Goal: Information Seeking & Learning: Learn about a topic

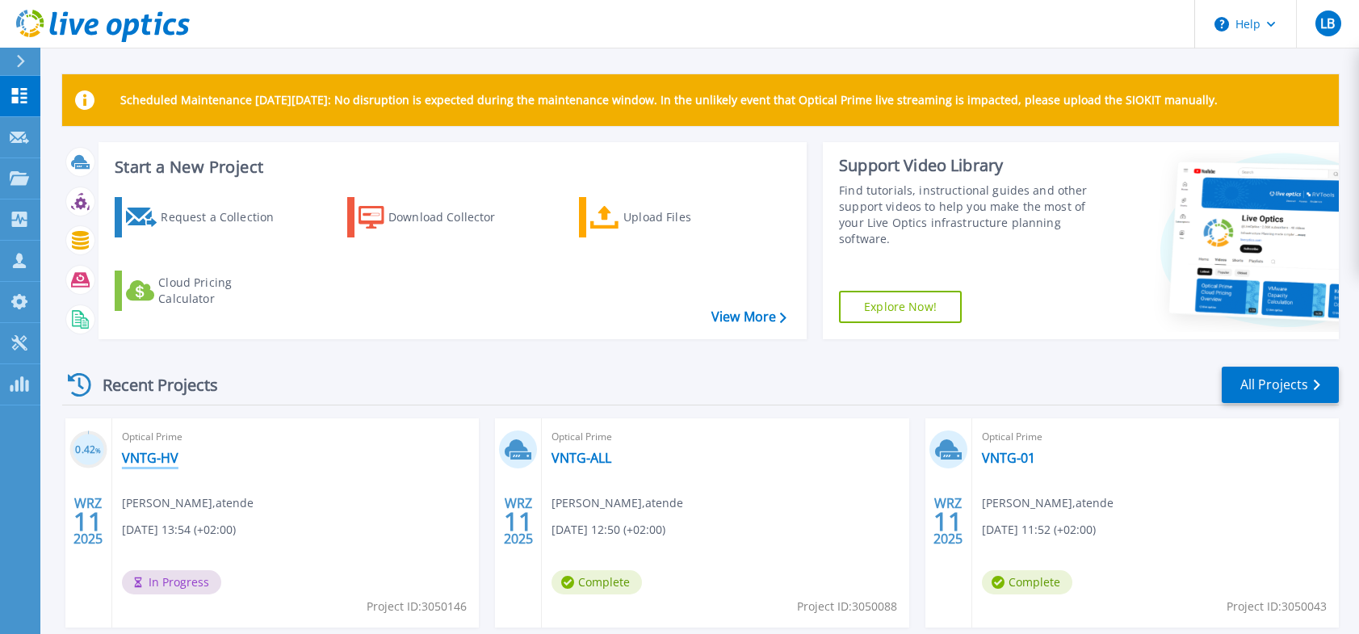
click at [157, 454] on link "VNTG-HV" at bounding box center [150, 458] width 57 height 16
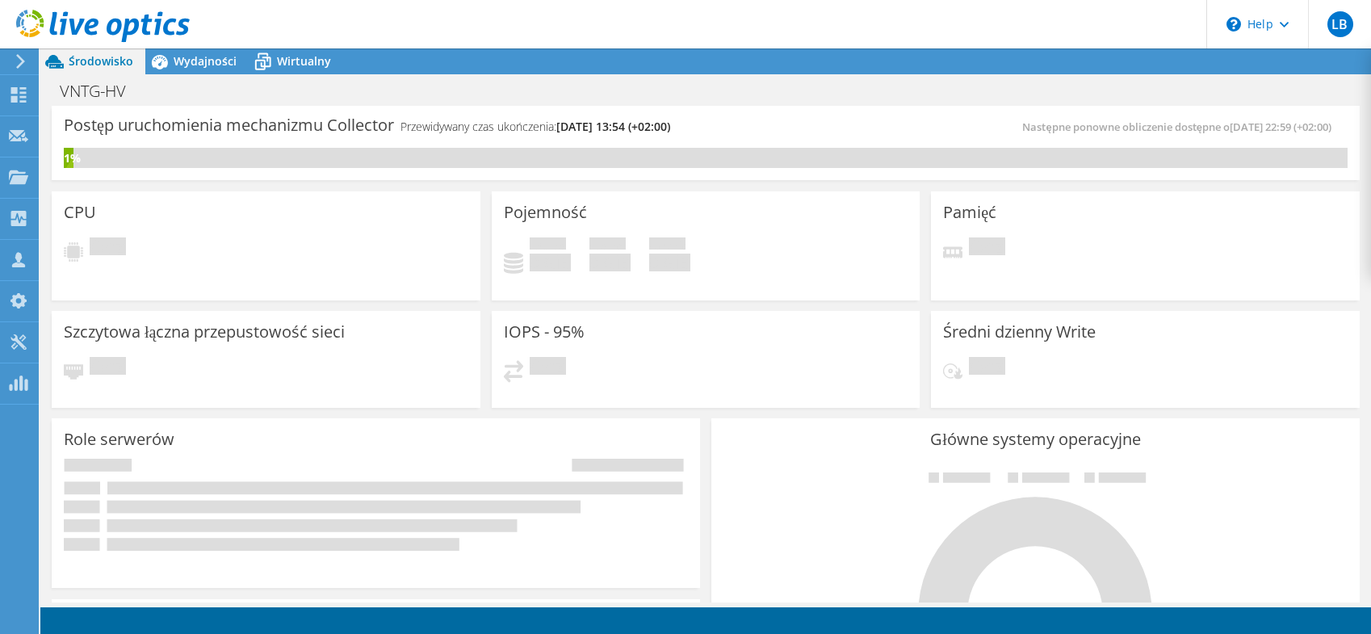
click at [19, 61] on icon at bounding box center [21, 61] width 12 height 15
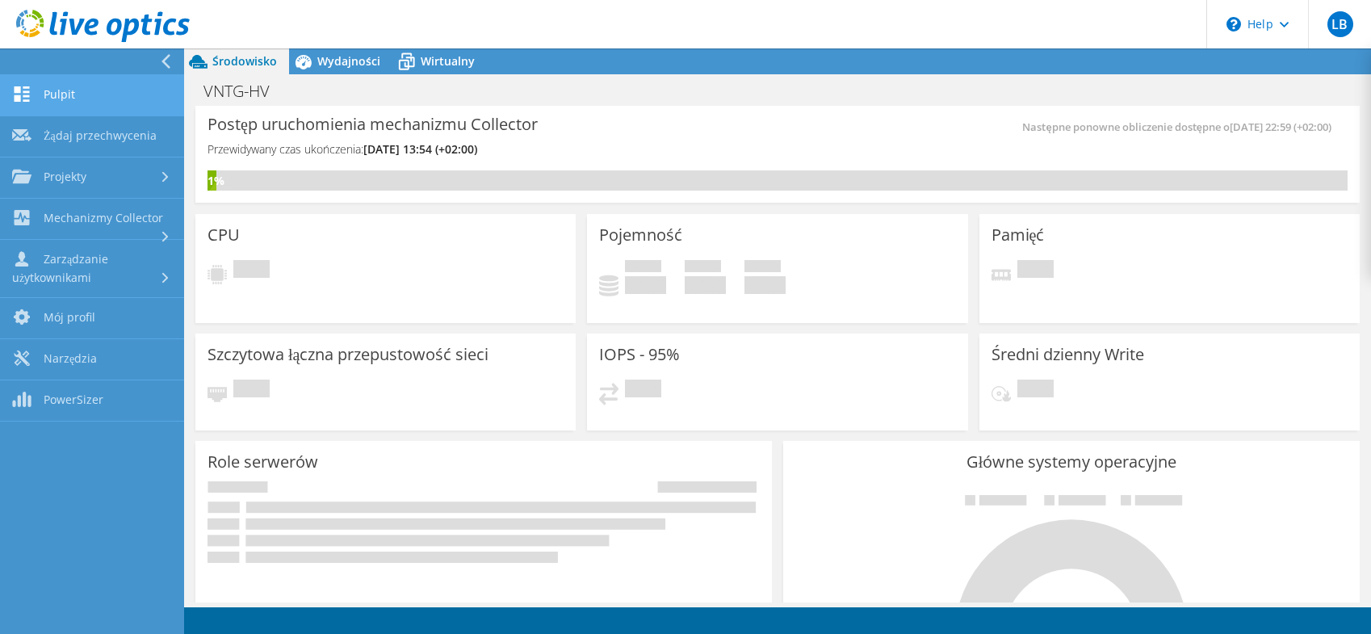
click at [50, 94] on link "Pulpit" at bounding box center [92, 95] width 184 height 41
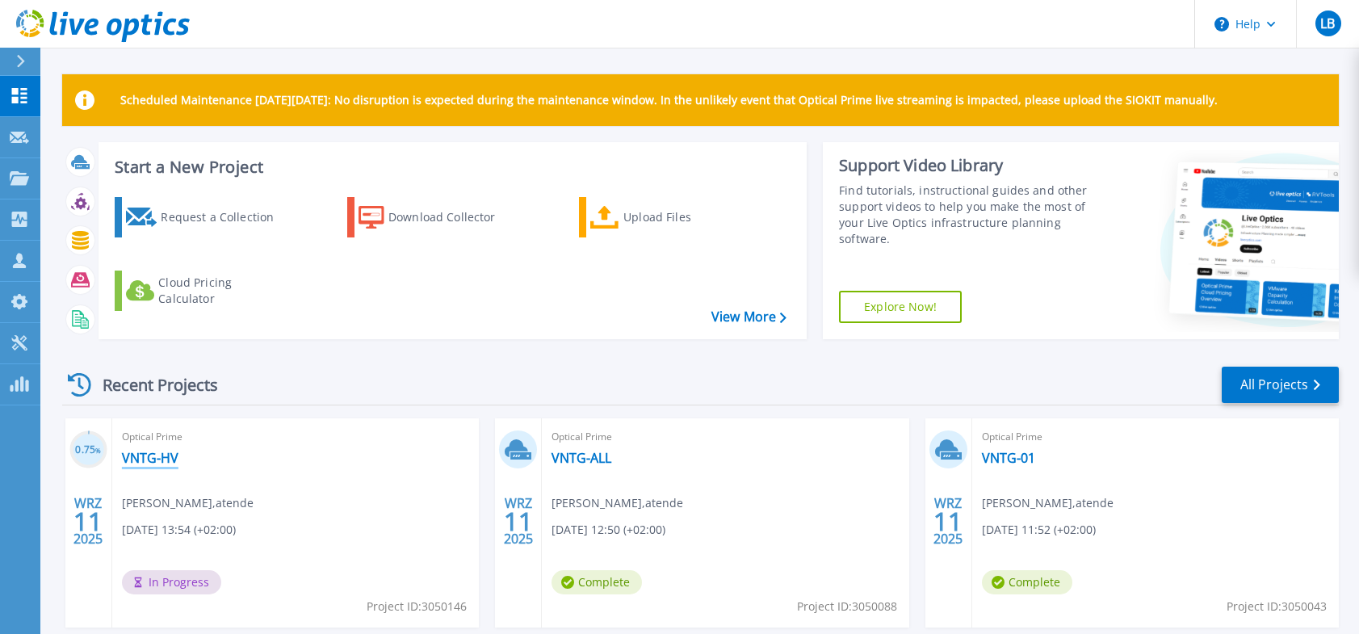
click at [140, 458] on link "VNTG-HV" at bounding box center [150, 458] width 57 height 16
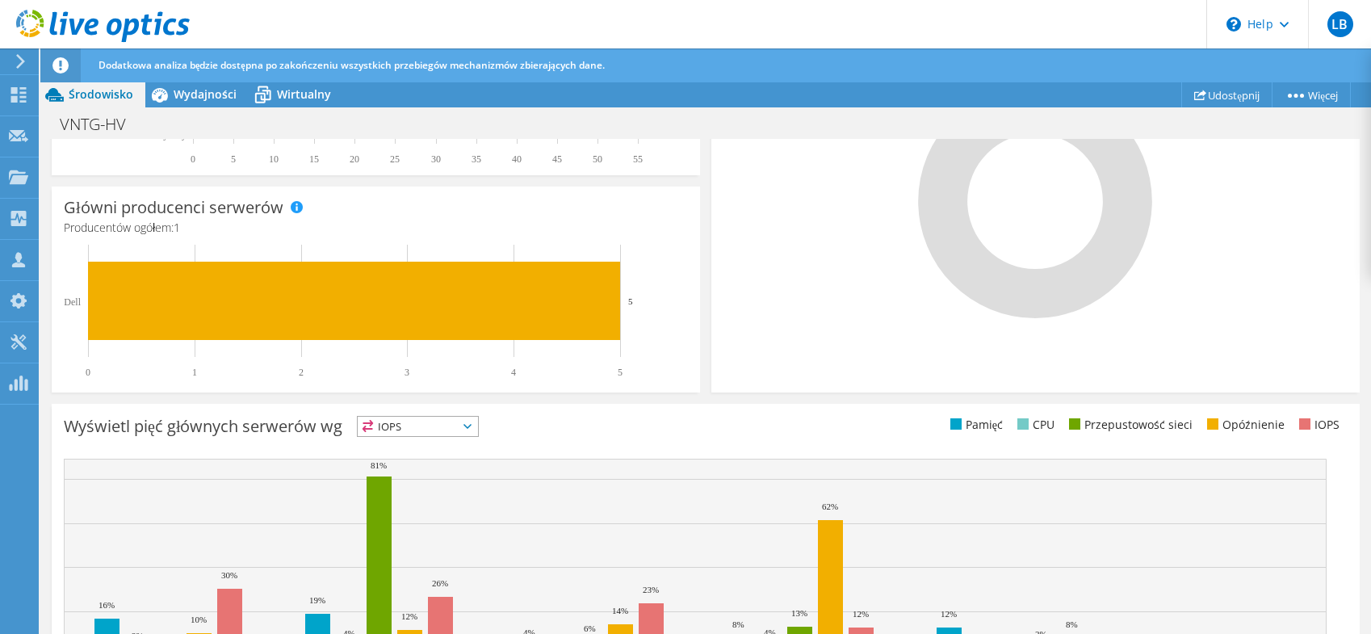
scroll to position [605, 0]
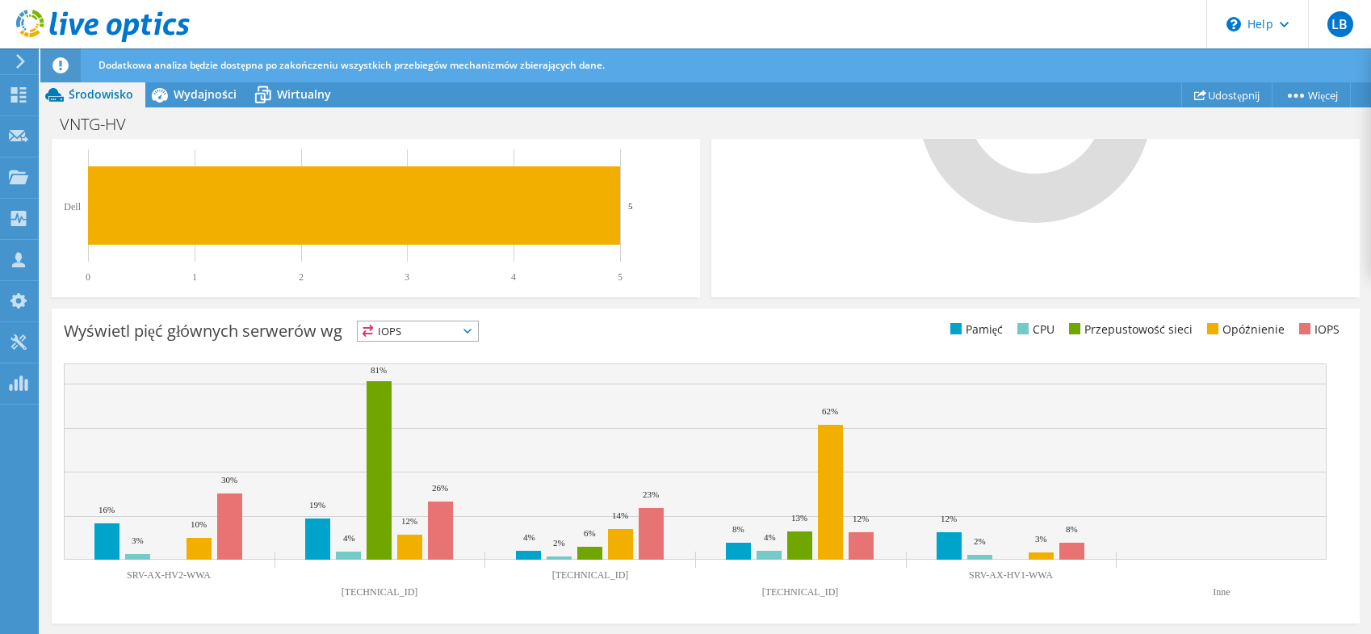
click at [470, 333] on icon at bounding box center [467, 331] width 8 height 5
click at [399, 366] on li "Pamięć" at bounding box center [418, 374] width 120 height 23
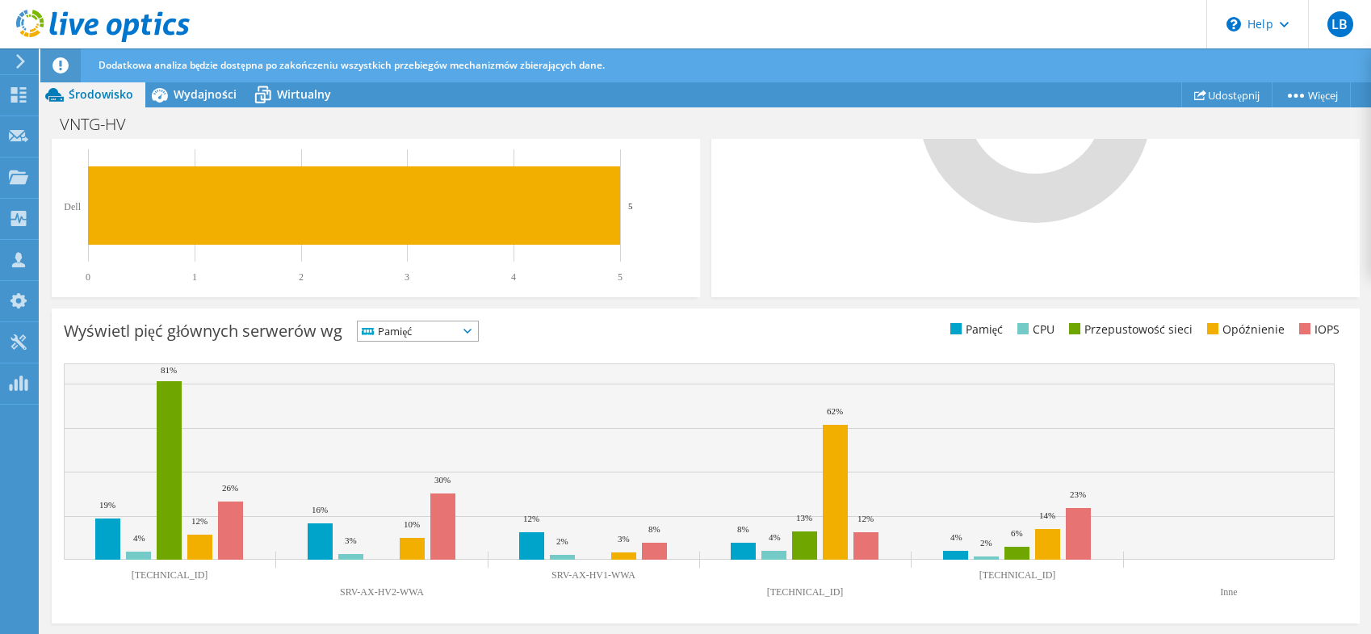
click at [419, 329] on span "Pamięć" at bounding box center [408, 330] width 100 height 19
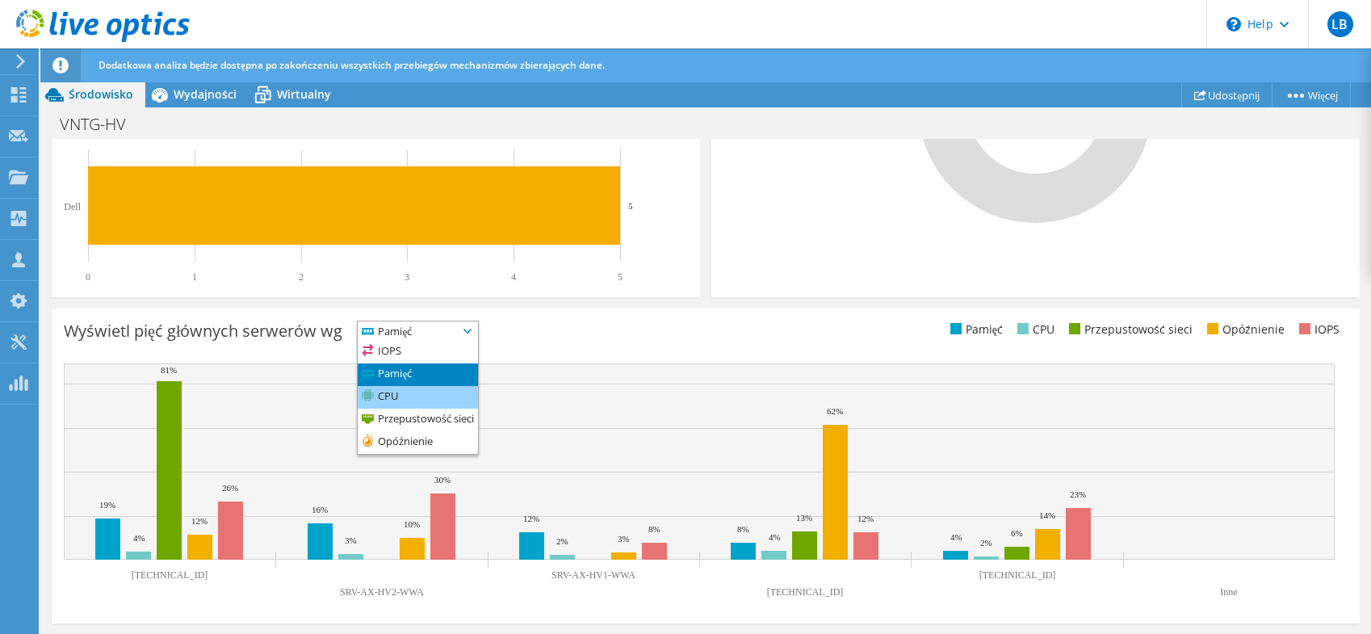
click at [404, 401] on li "CPU" at bounding box center [418, 397] width 120 height 23
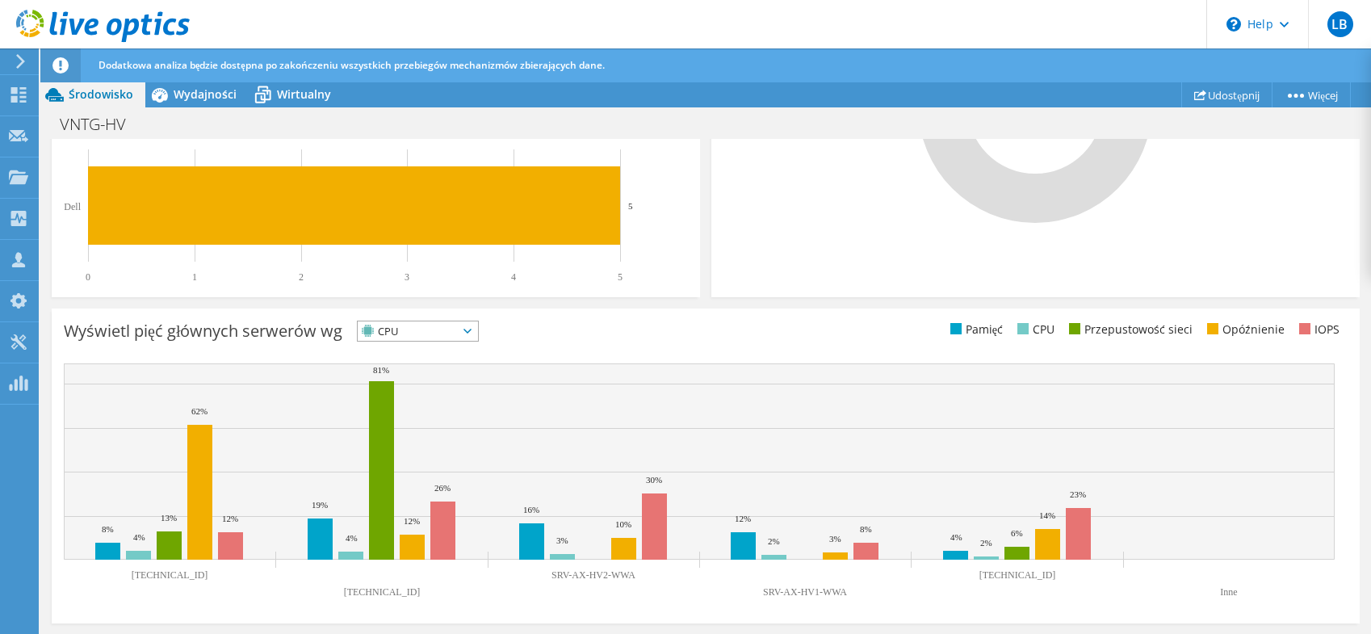
click at [475, 333] on span "CPU" at bounding box center [418, 330] width 120 height 19
click at [400, 424] on li "Przepustowość sieci" at bounding box center [418, 419] width 120 height 23
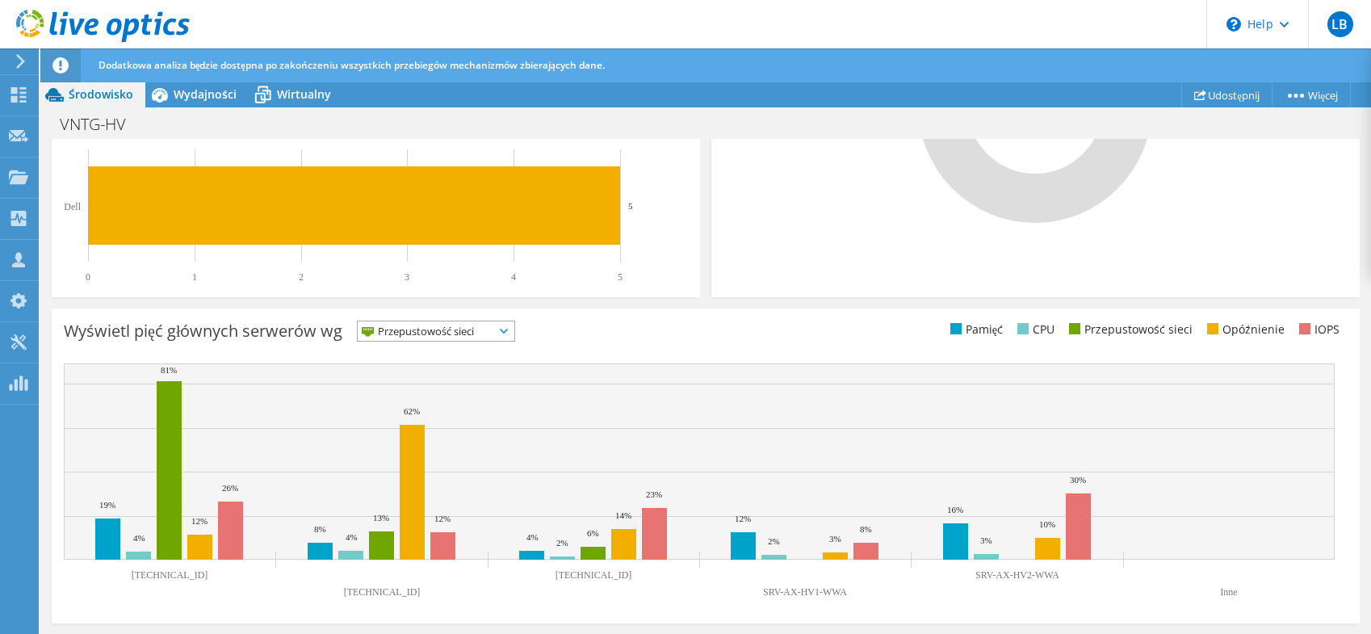
click at [389, 325] on span "Przepustowość sieci" at bounding box center [426, 330] width 136 height 19
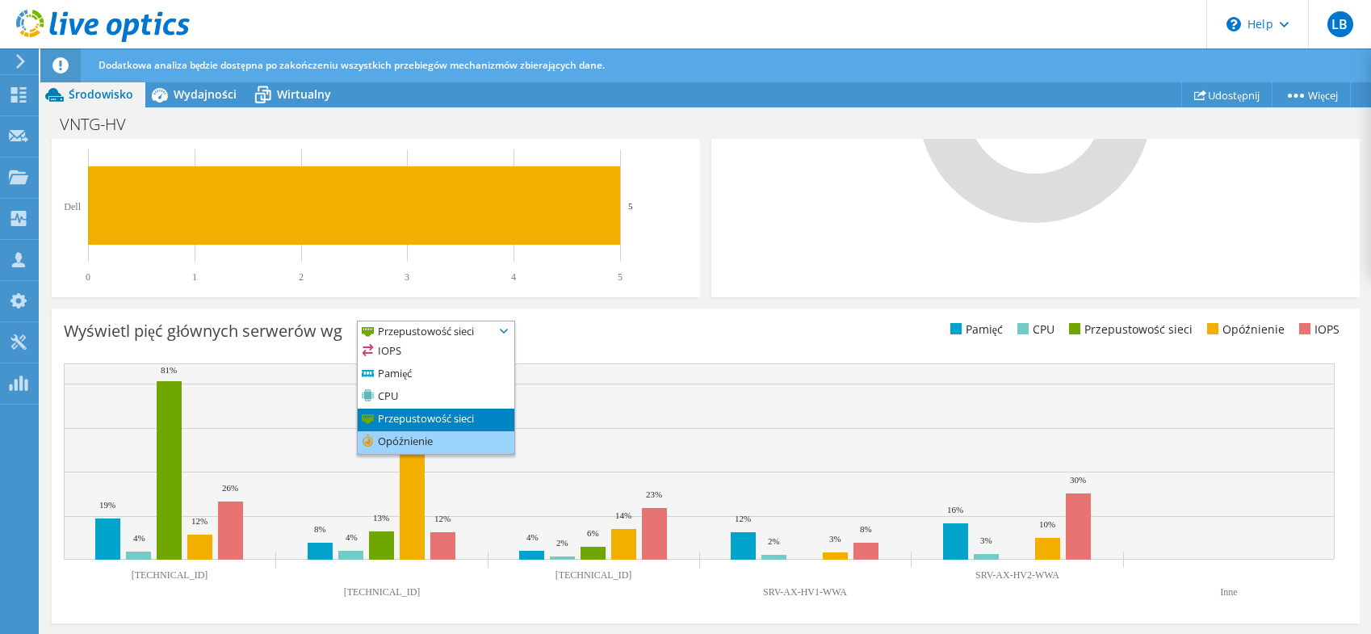
click at [413, 444] on li "Opóźnienie" at bounding box center [436, 442] width 157 height 23
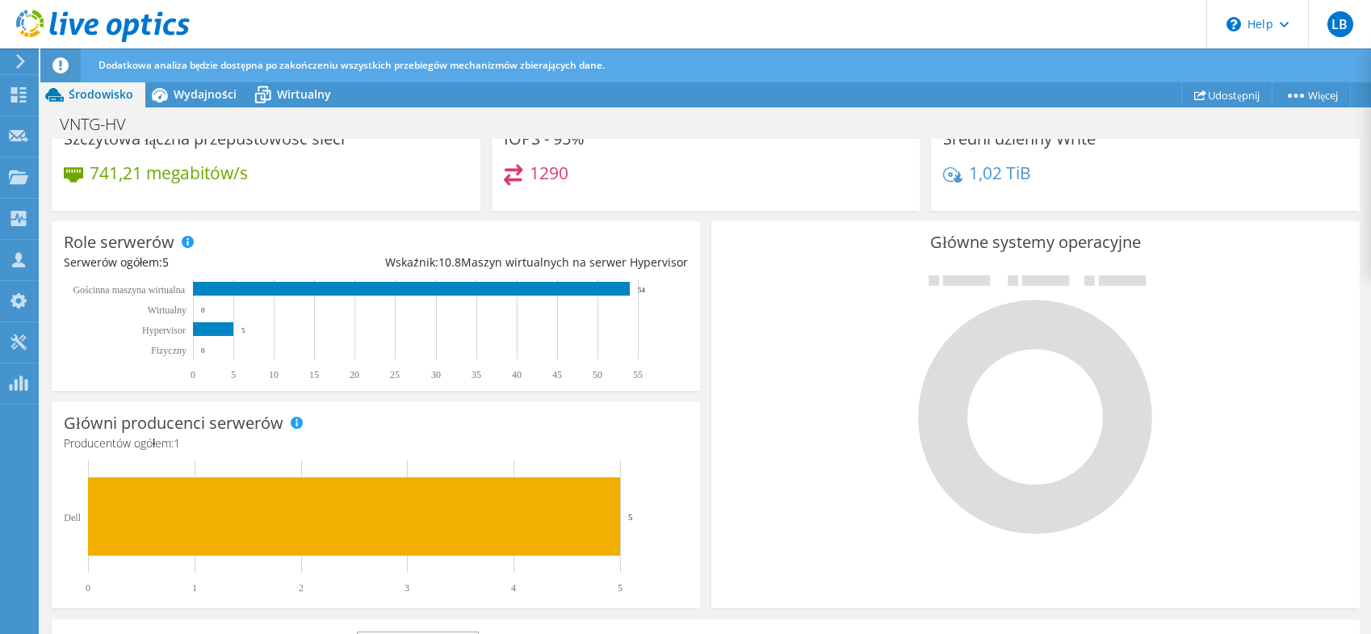
scroll to position [0, 0]
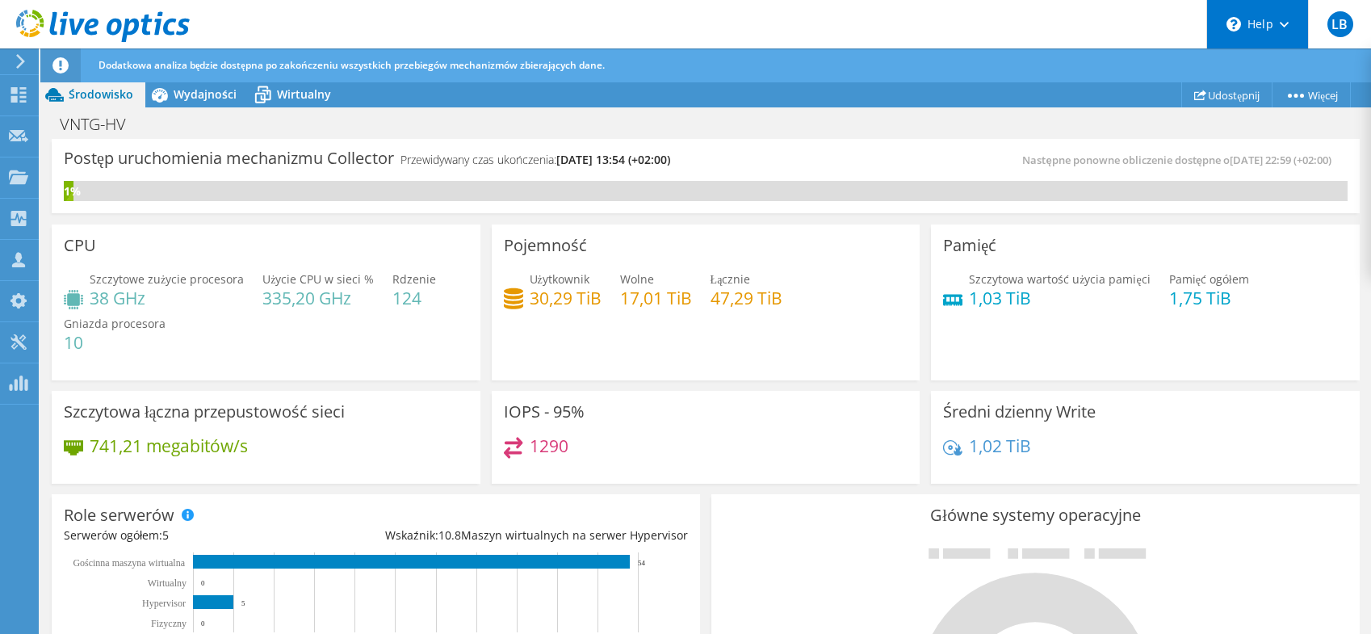
click at [1275, 26] on div "\n Help" at bounding box center [1257, 24] width 102 height 48
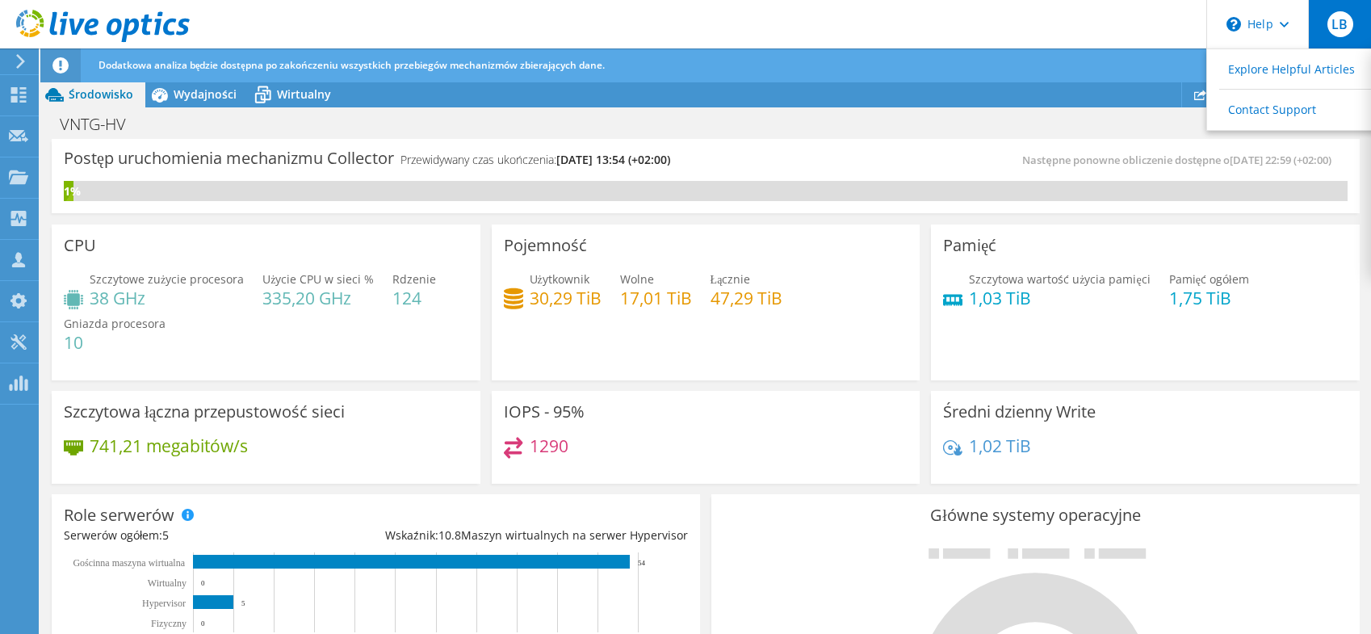
click at [1327, 20] on span "LB" at bounding box center [1340, 24] width 26 height 26
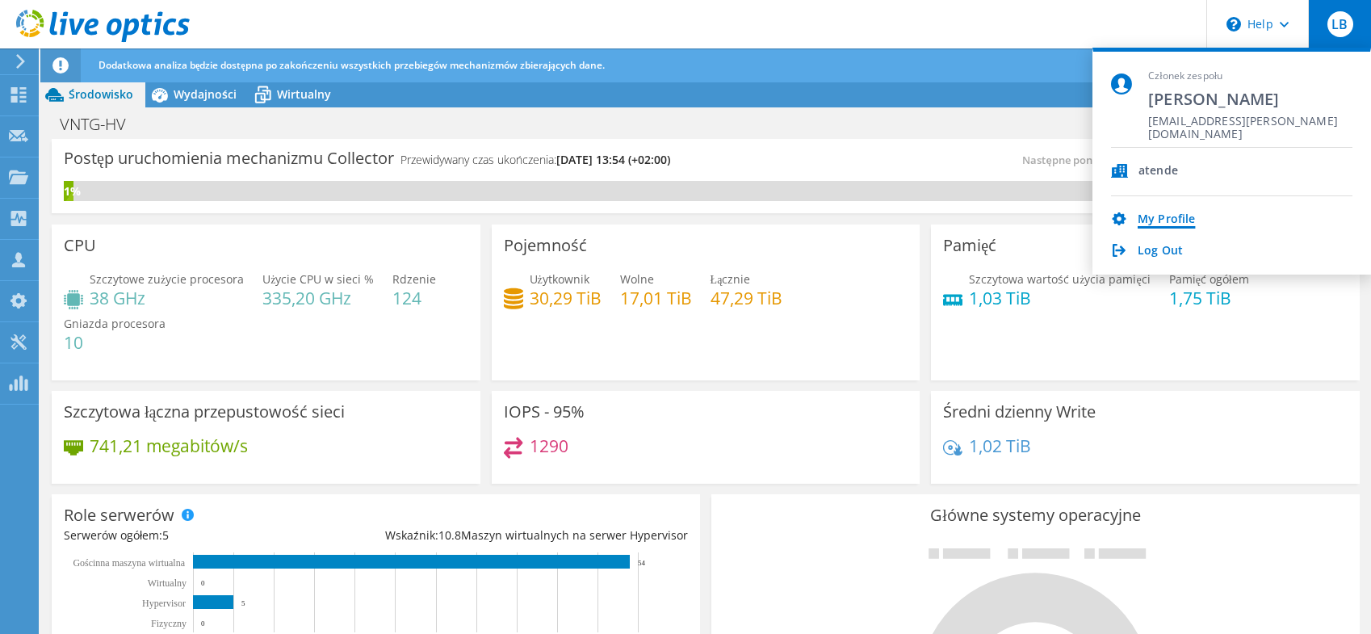
click at [1159, 223] on link "My Profile" at bounding box center [1165, 219] width 57 height 15
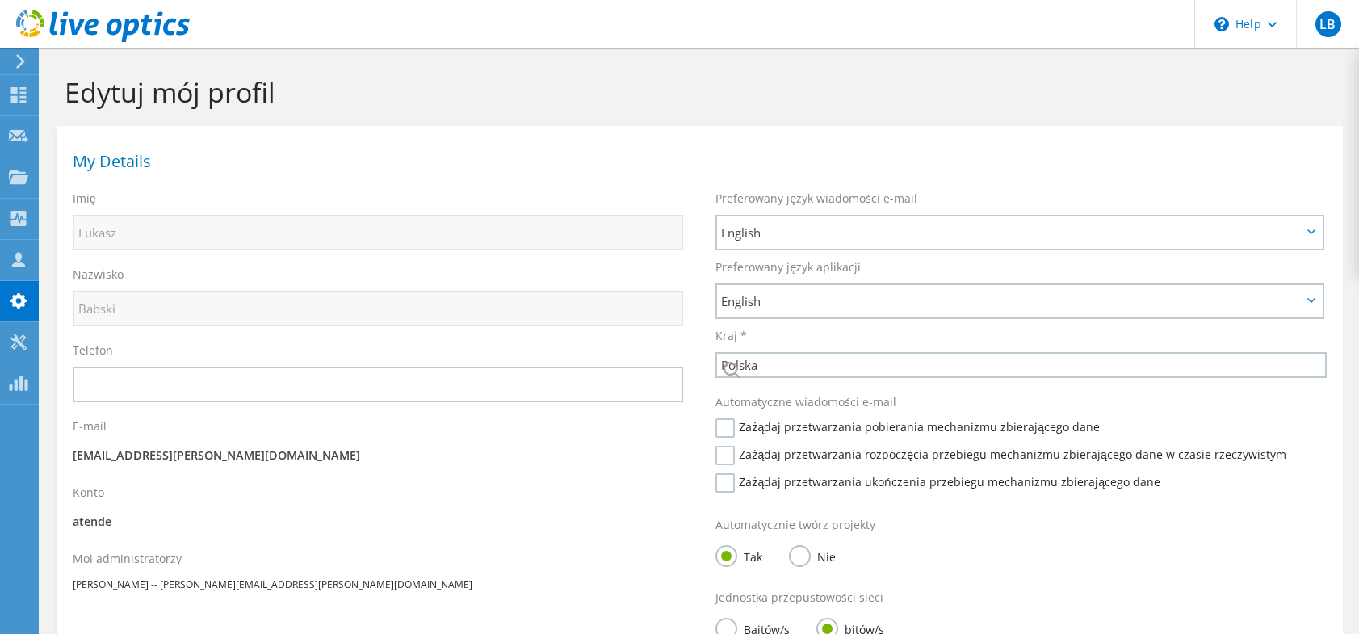
select select "173"
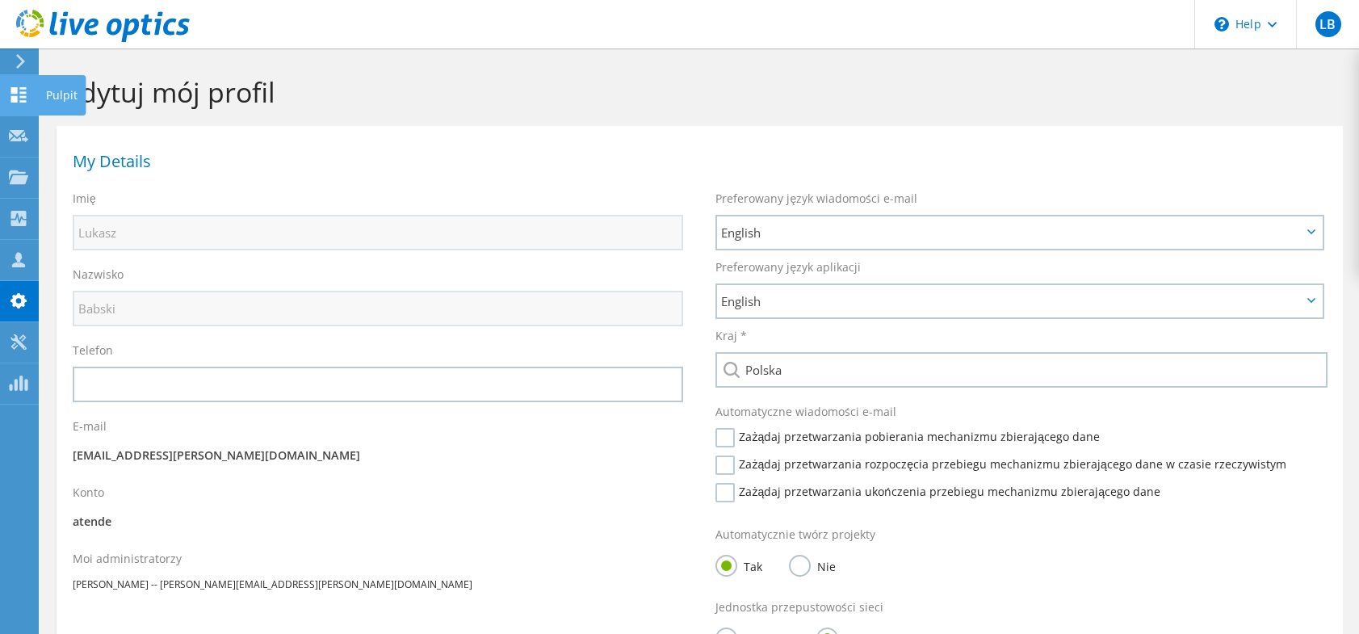
click at [20, 100] on use at bounding box center [18, 94] width 15 height 15
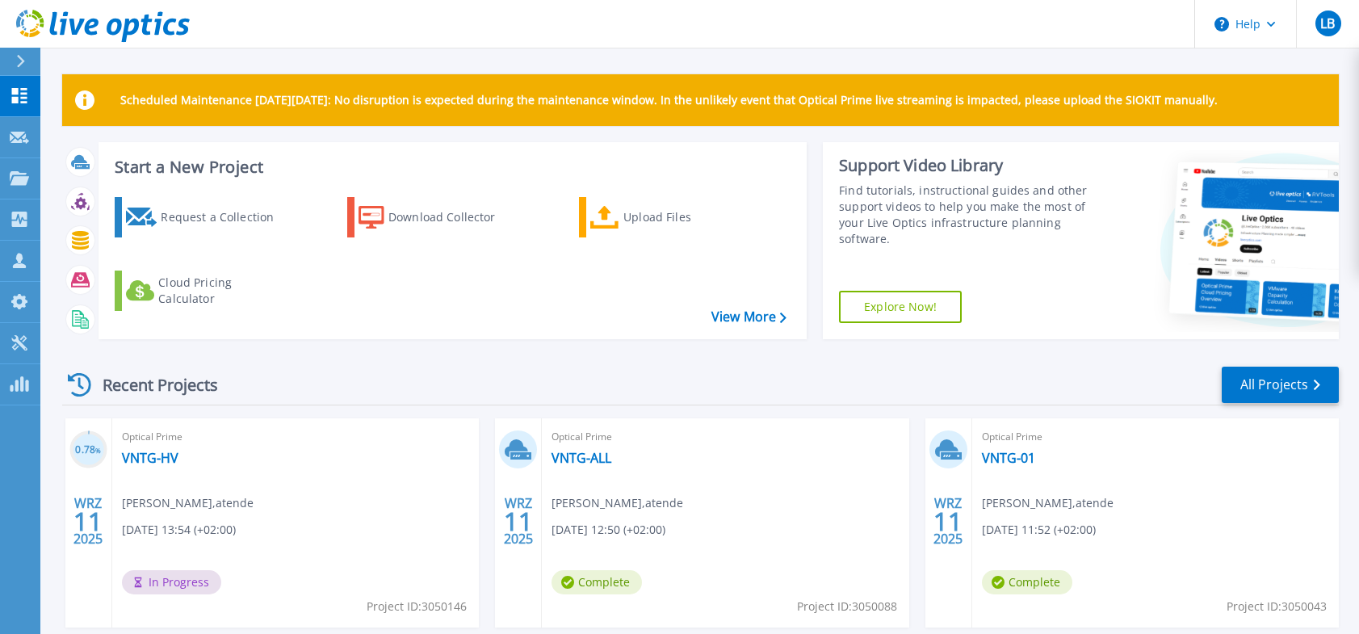
scroll to position [81, 0]
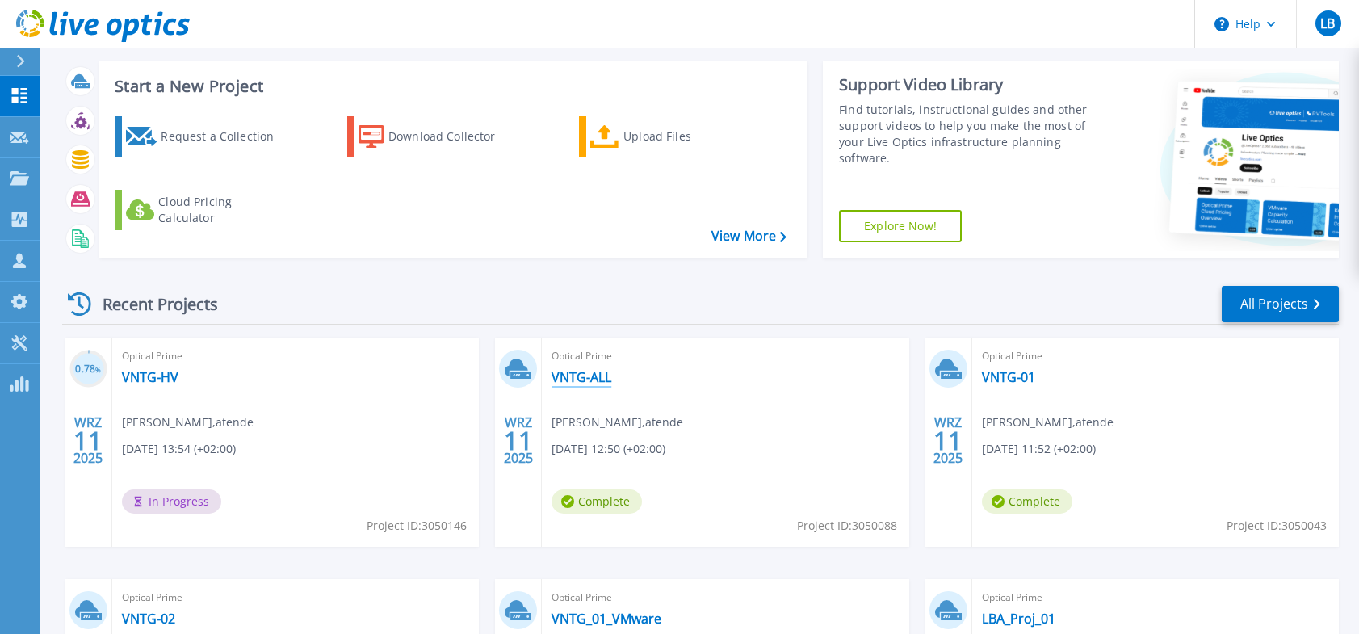
click at [588, 382] on link "VNTG-ALL" at bounding box center [581, 377] width 60 height 16
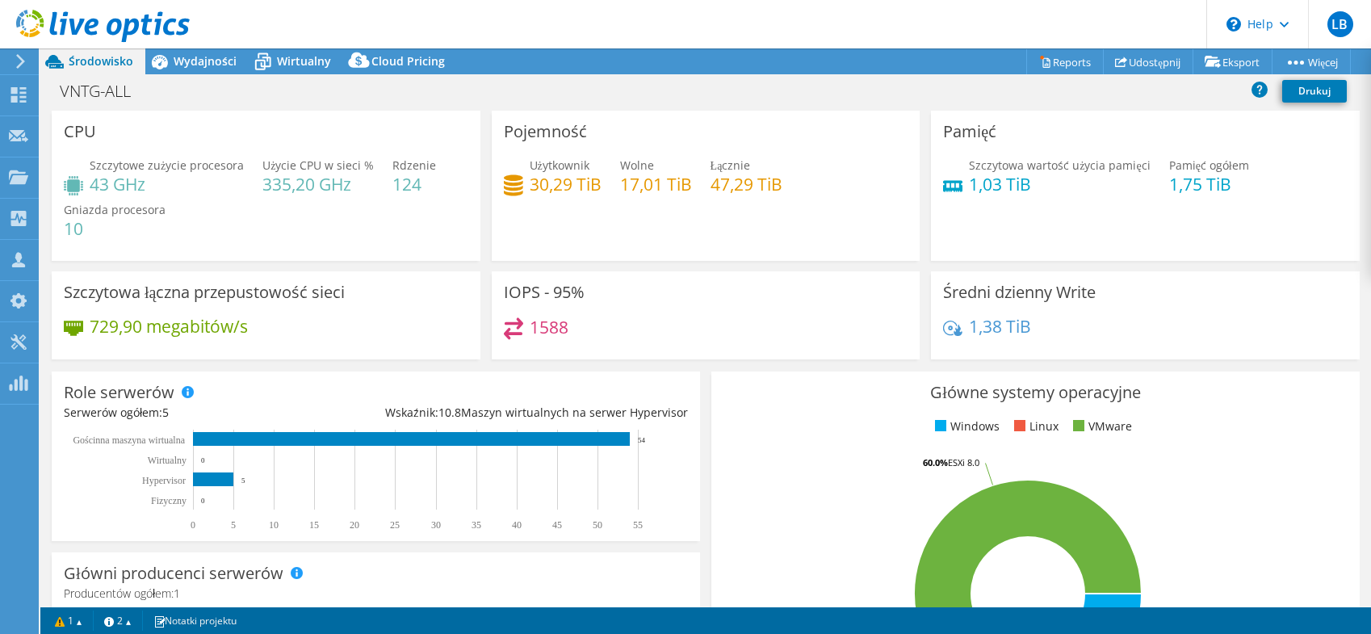
select select "USD"
click at [195, 64] on span "Wydajności" at bounding box center [205, 60] width 63 height 15
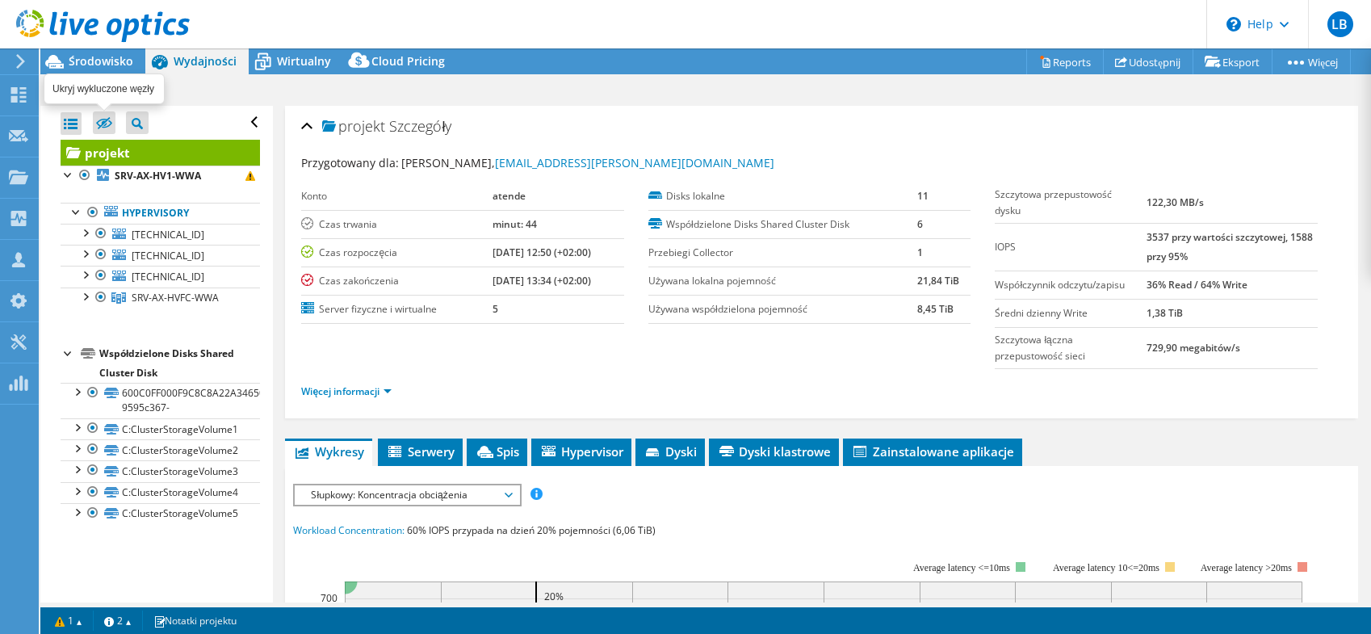
click at [95, 116] on label at bounding box center [104, 122] width 23 height 23
click at [0, 0] on input "checkbox" at bounding box center [0, 0] width 0 height 0
click at [95, 116] on label at bounding box center [104, 122] width 23 height 23
click at [0, 0] on input "checkbox" at bounding box center [0, 0] width 0 height 0
click at [88, 235] on div at bounding box center [85, 232] width 16 height 16
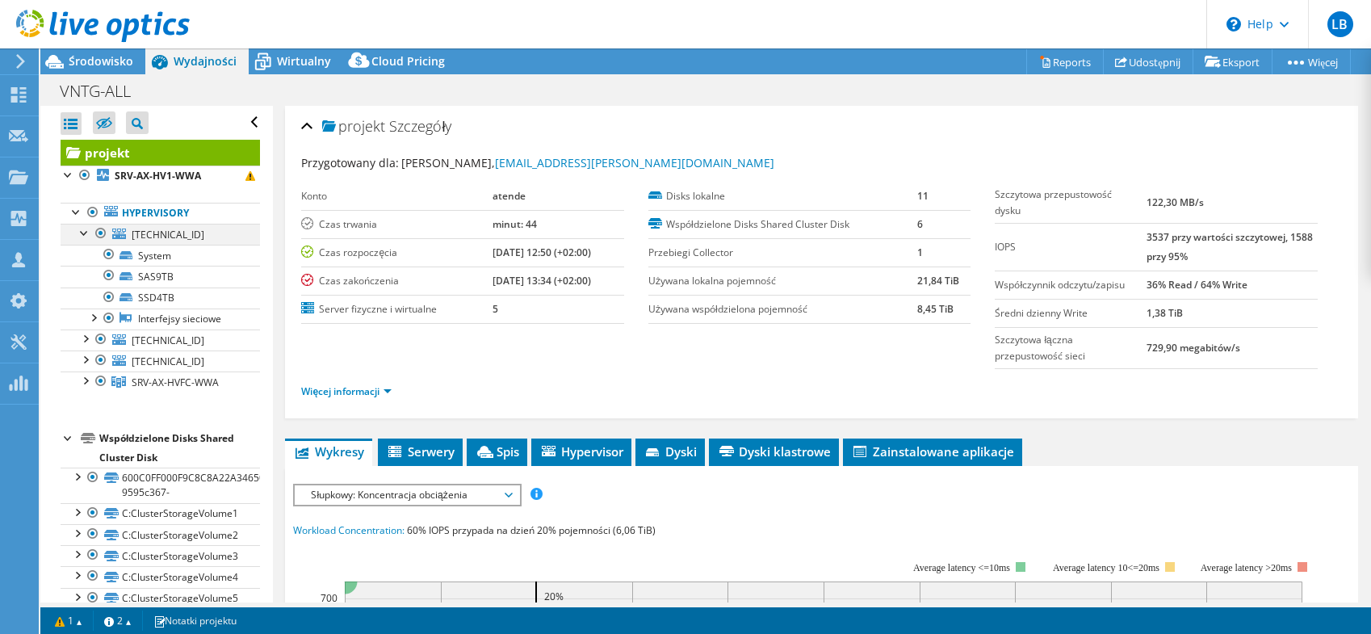
drag, startPoint x: 164, startPoint y: 235, endPoint x: 86, endPoint y: 228, distance: 77.8
click at [86, 228] on div at bounding box center [85, 232] width 16 height 16
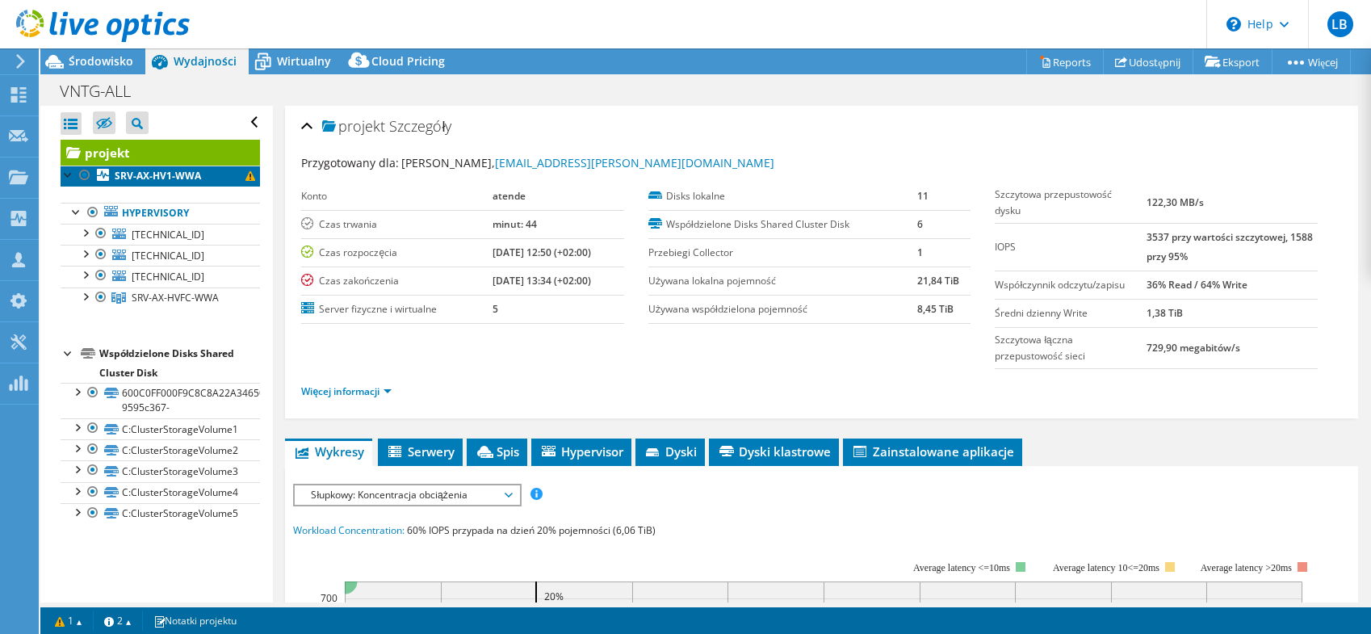
click at [245, 173] on span at bounding box center [250, 176] width 10 height 10
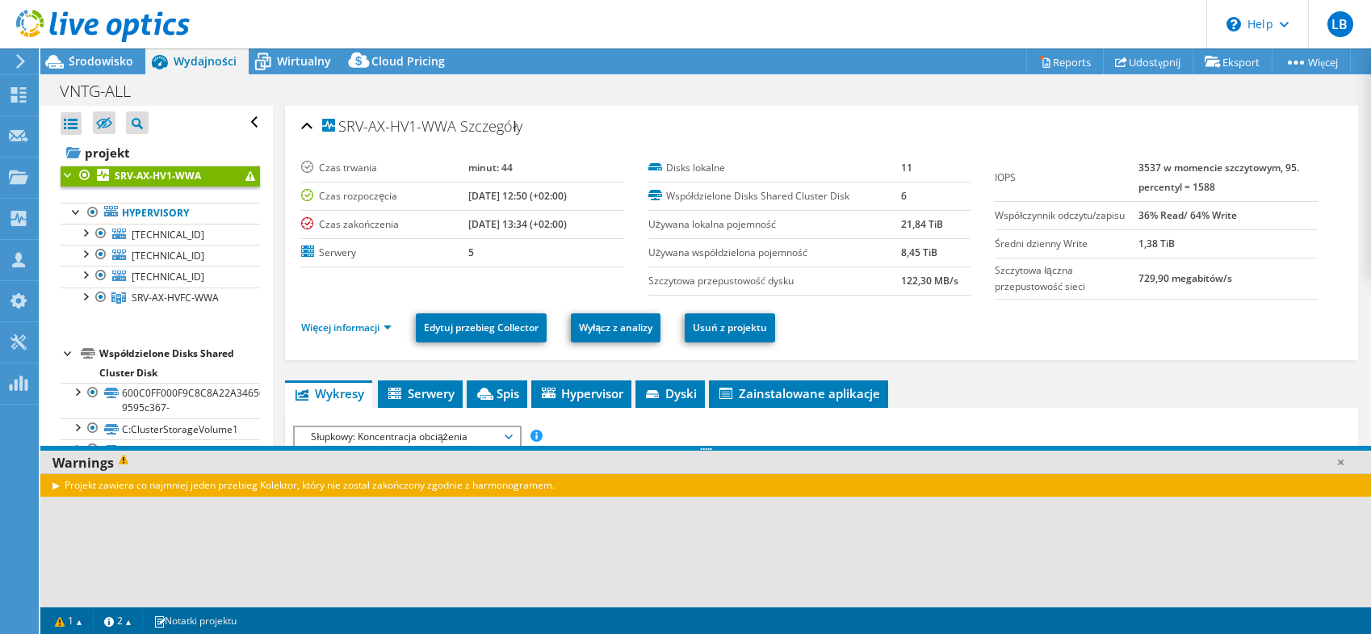
click at [54, 484] on div "Projekt zawiera co najmniej jeden przebieg Kolektor, który nie został zakończon…" at bounding box center [705, 484] width 1330 height 23
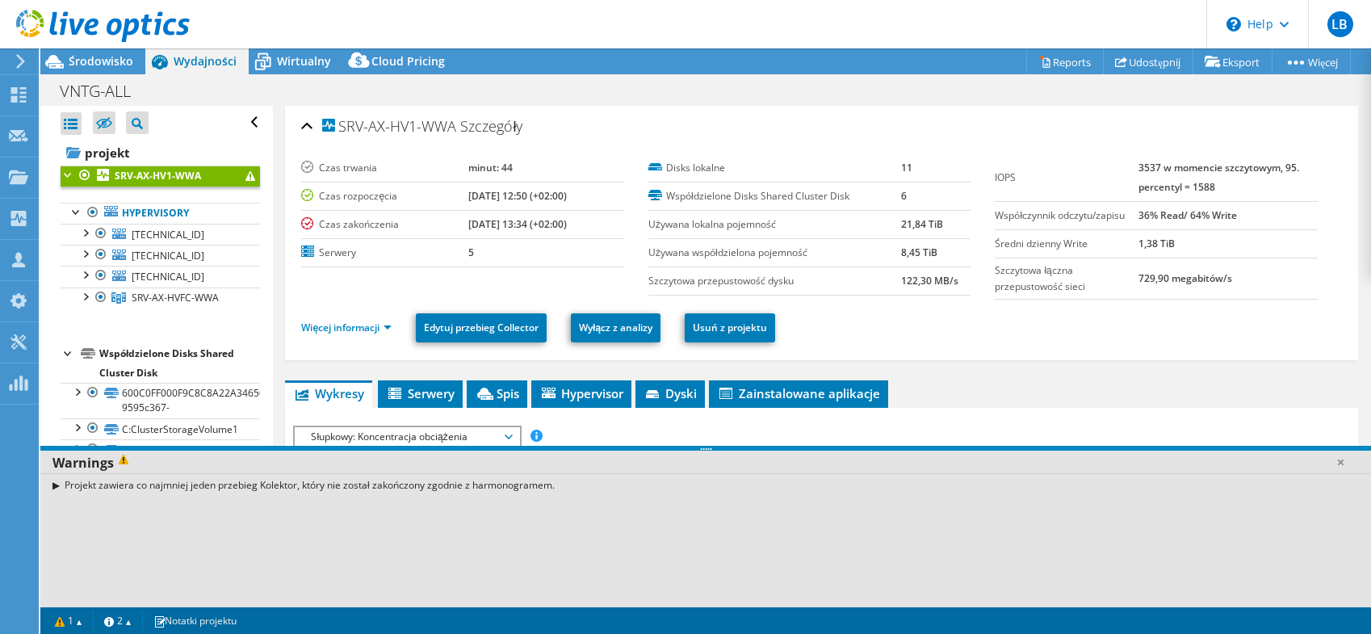
click at [56, 484] on div "Projekt zawiera co najmniej jeden przebieg Kolektor, który nie został zakończon…" at bounding box center [705, 484] width 1330 height 23
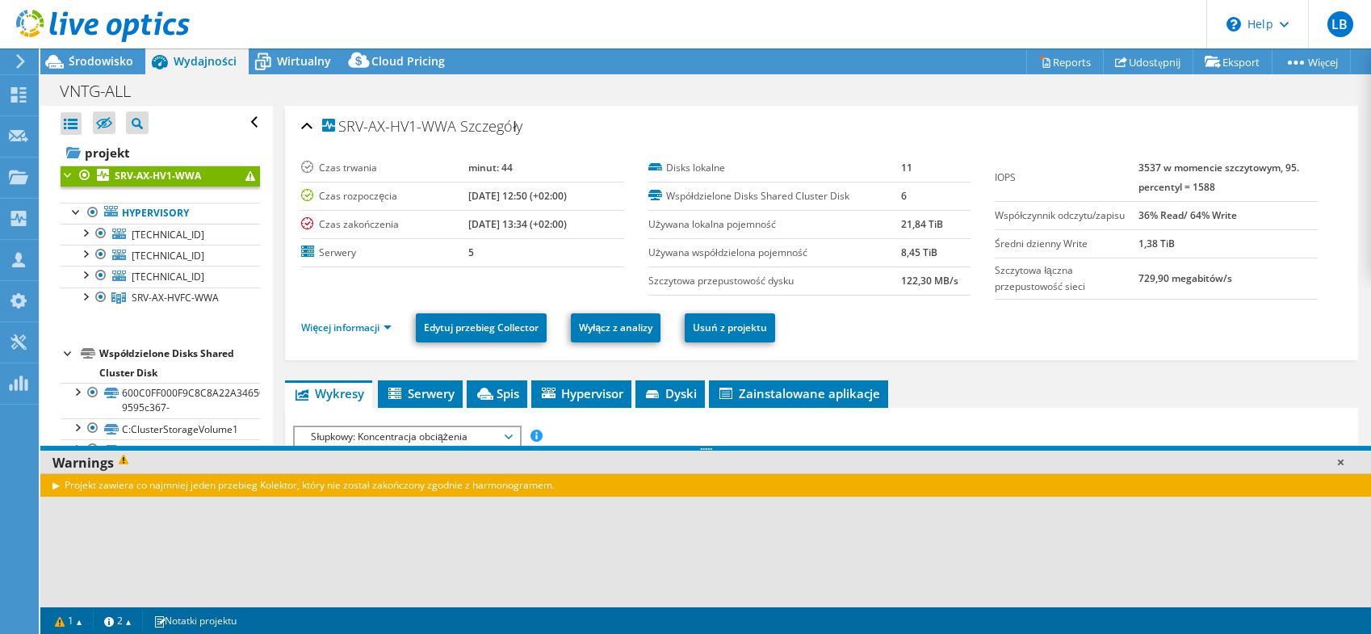
click at [1339, 459] on link at bounding box center [1340, 462] width 16 height 16
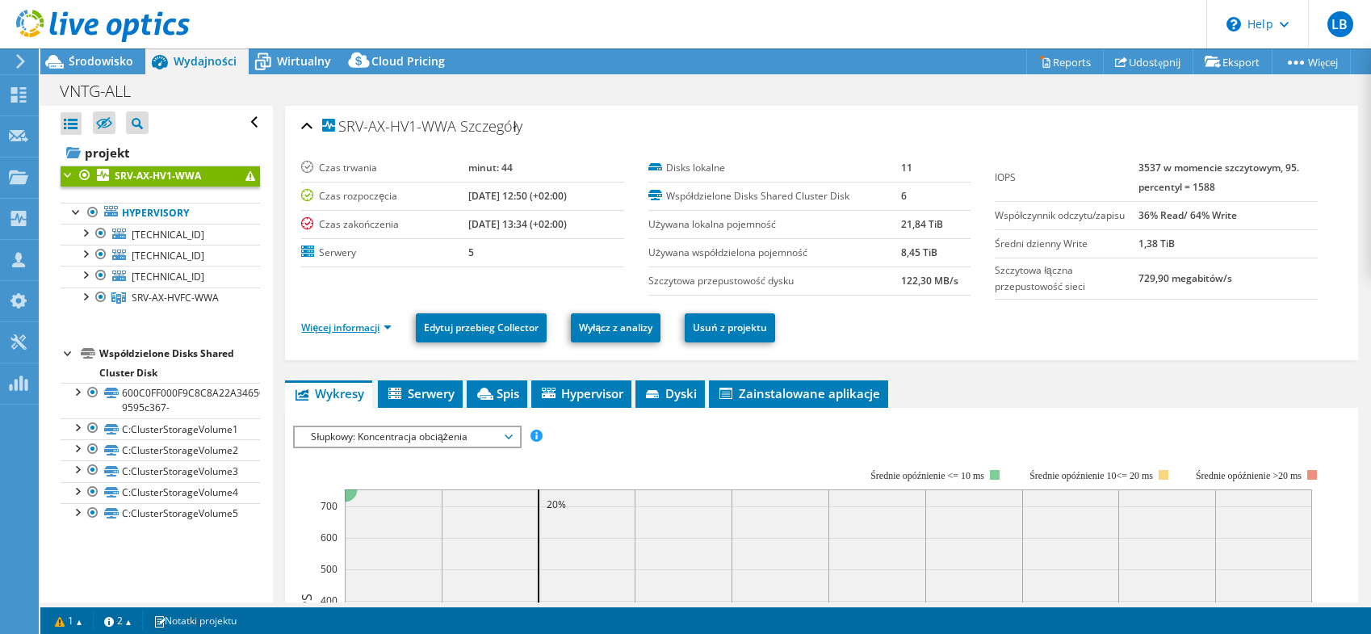
click at [385, 332] on link "Więcej informacji" at bounding box center [346, 327] width 90 height 14
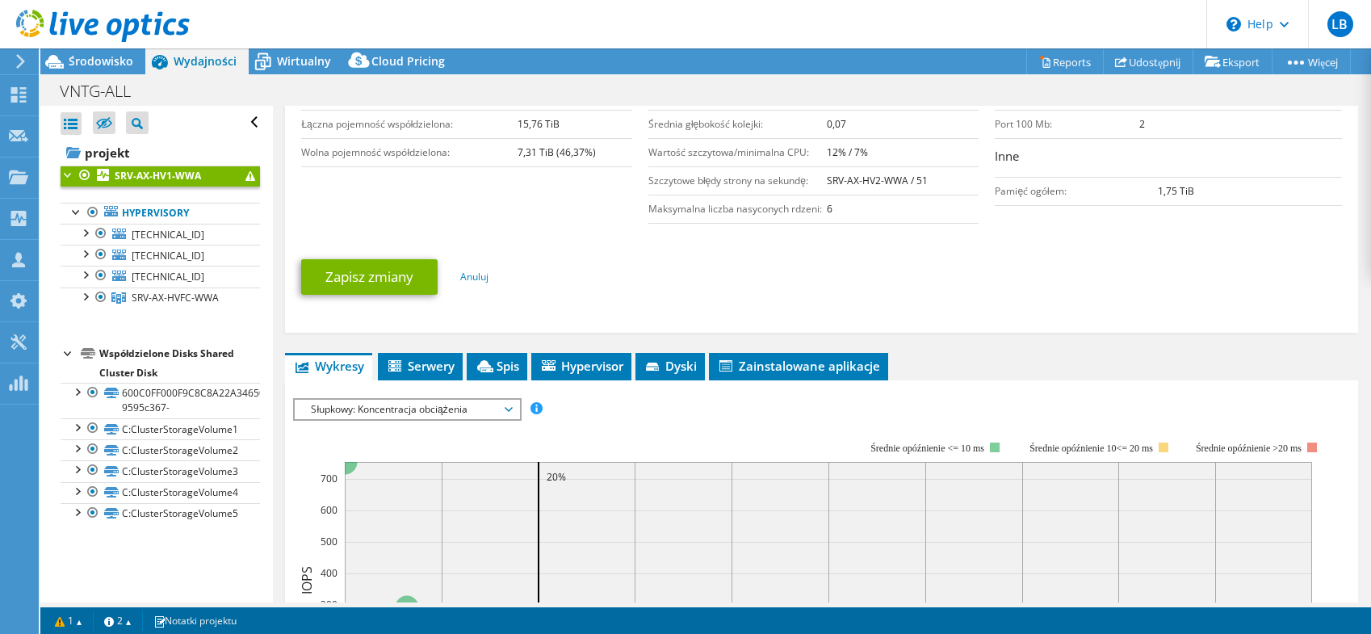
scroll to position [485, 0]
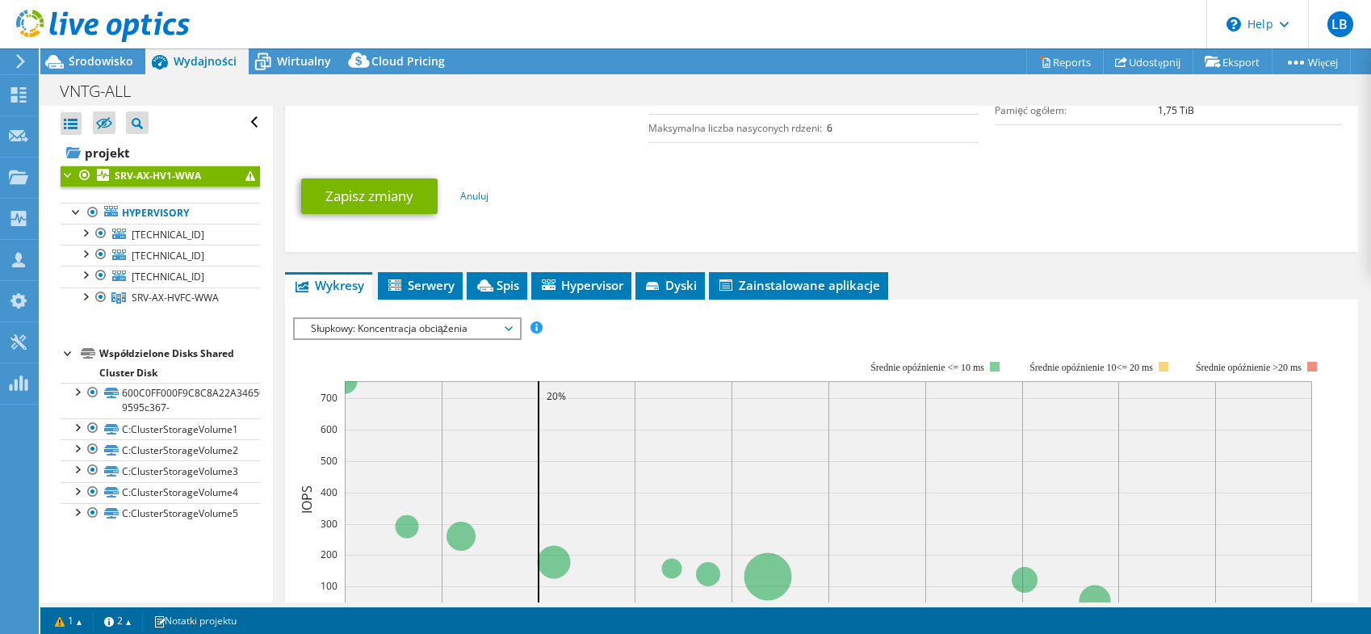
click at [453, 329] on span "Słupkowy: Koncentracja obciążenia" at bounding box center [406, 328] width 207 height 19
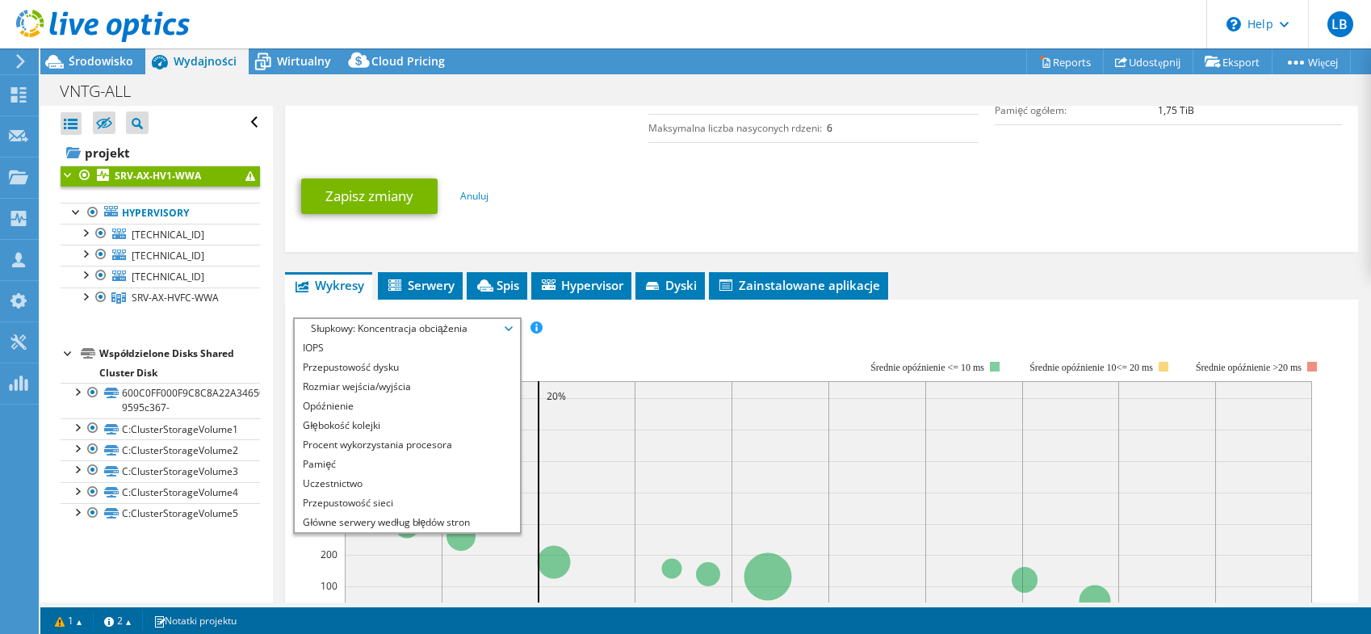
click at [453, 329] on span "Słupkowy: Koncentracja obciążenia" at bounding box center [406, 328] width 207 height 19
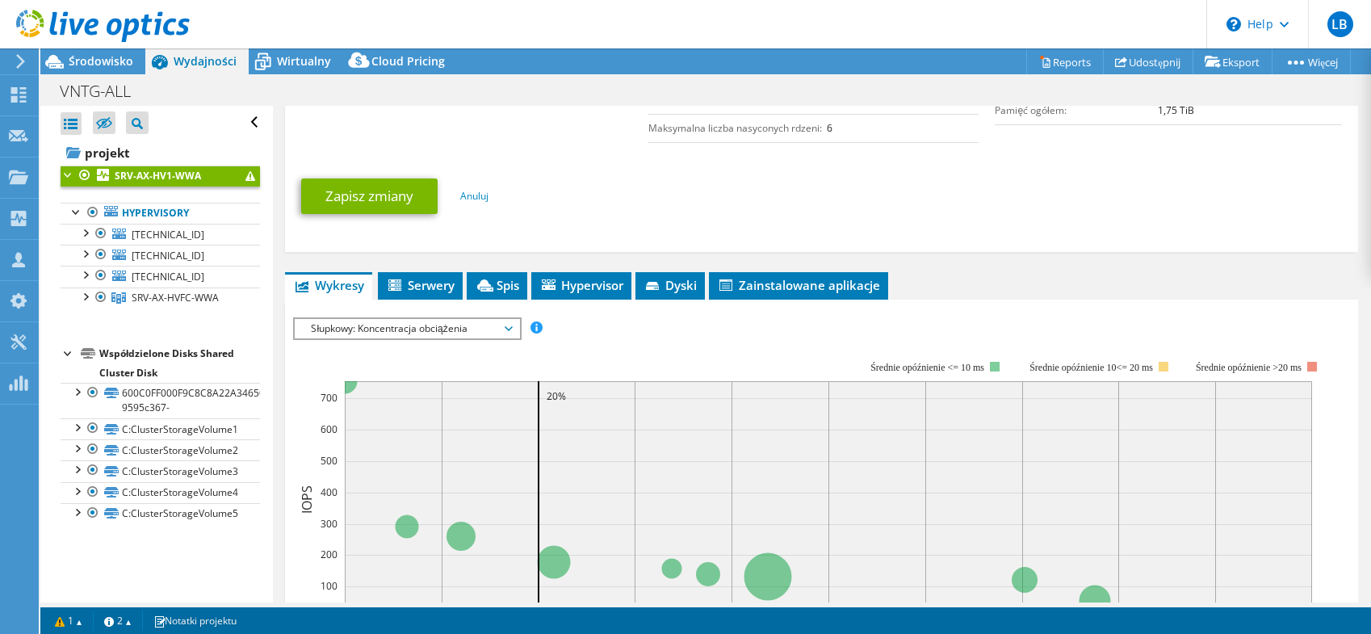
scroll to position [0, 0]
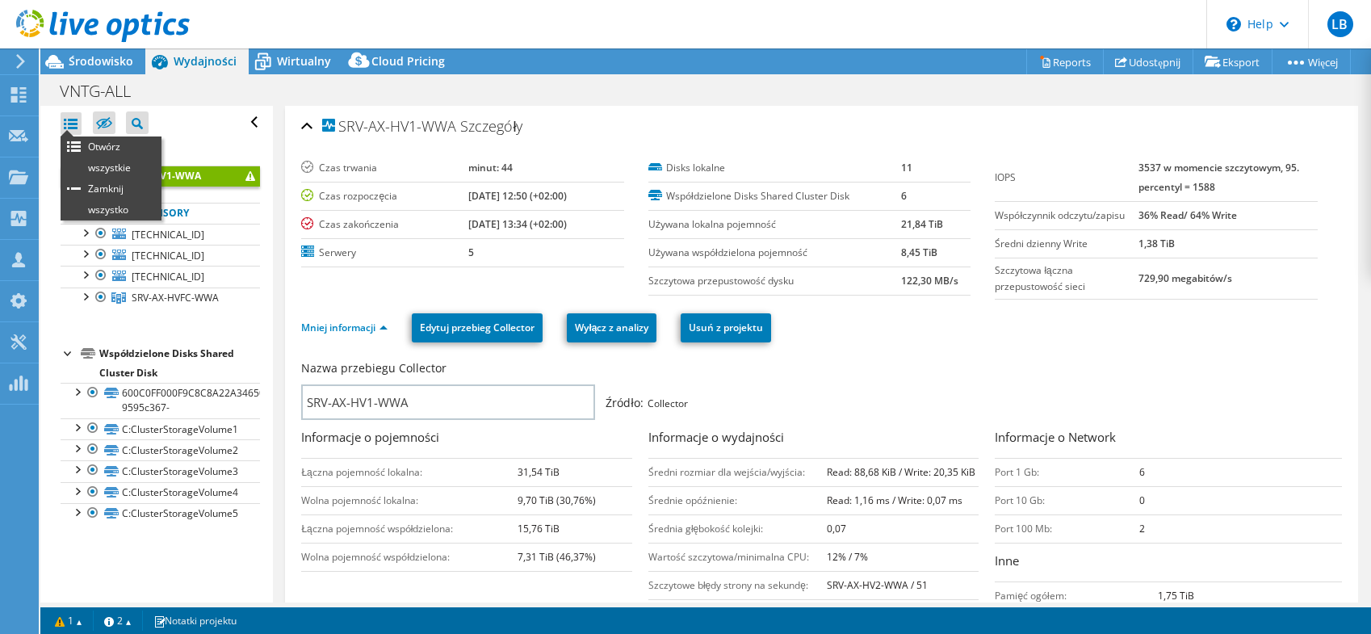
click at [74, 127] on div at bounding box center [71, 123] width 21 height 23
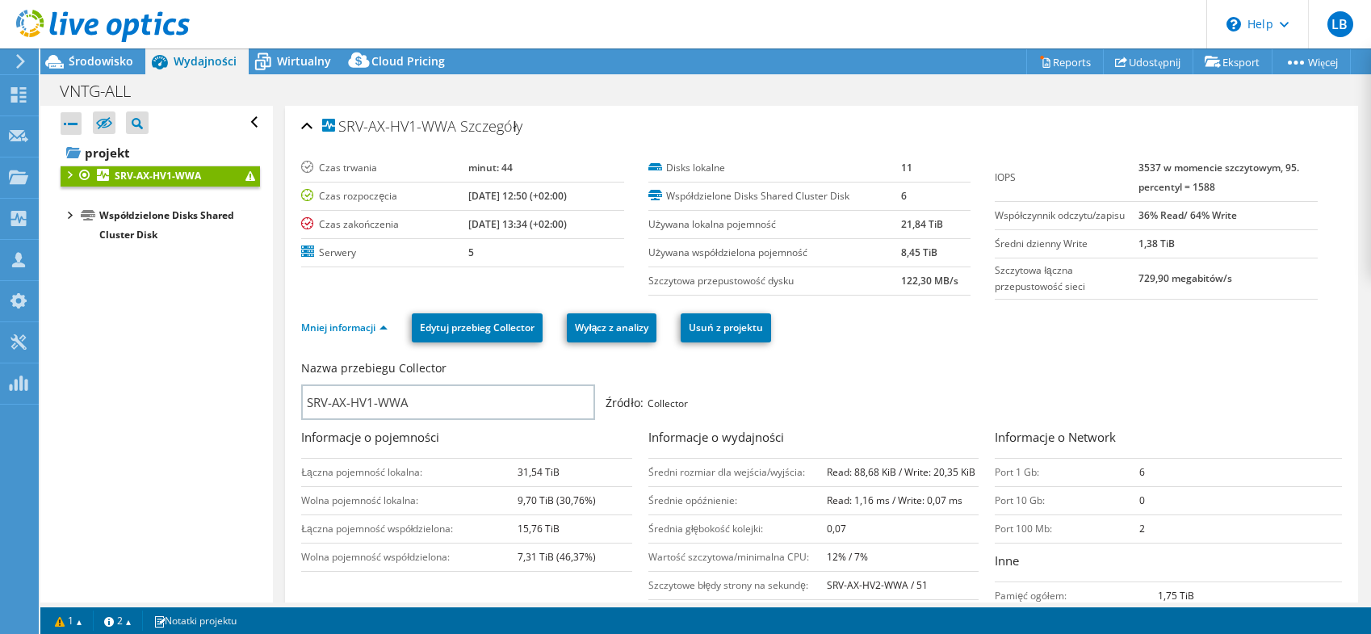
click at [74, 127] on div at bounding box center [71, 123] width 21 height 23
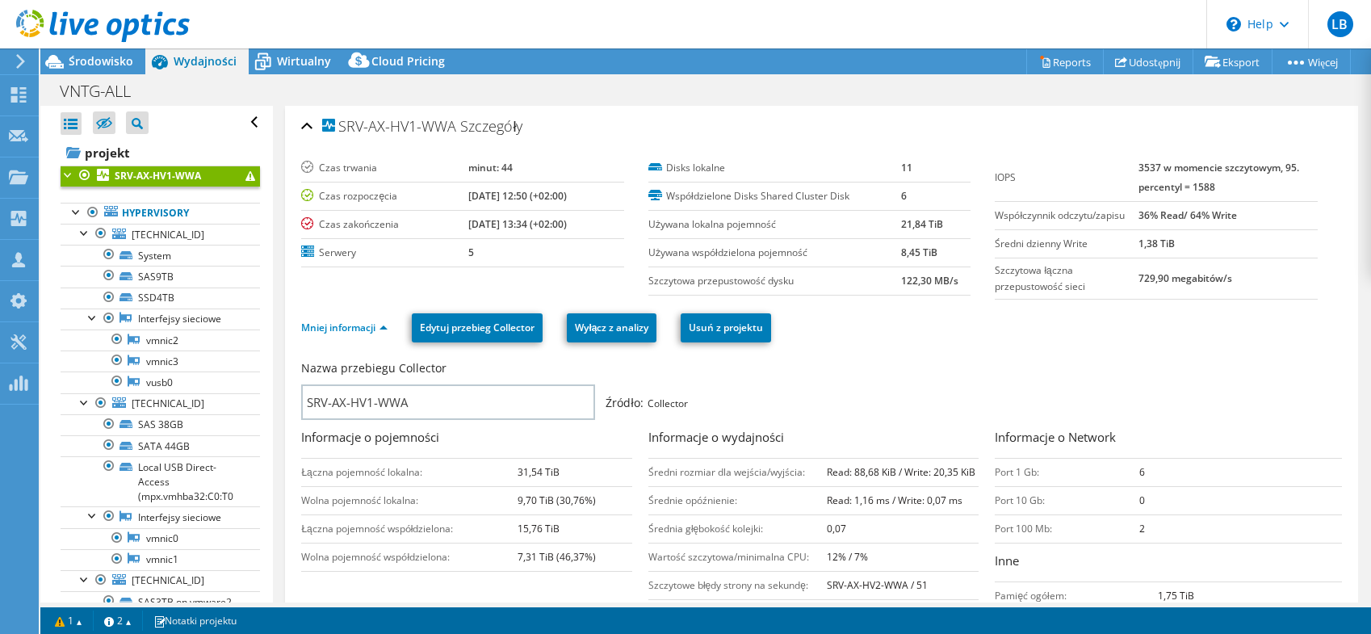
click at [74, 127] on div at bounding box center [71, 123] width 21 height 23
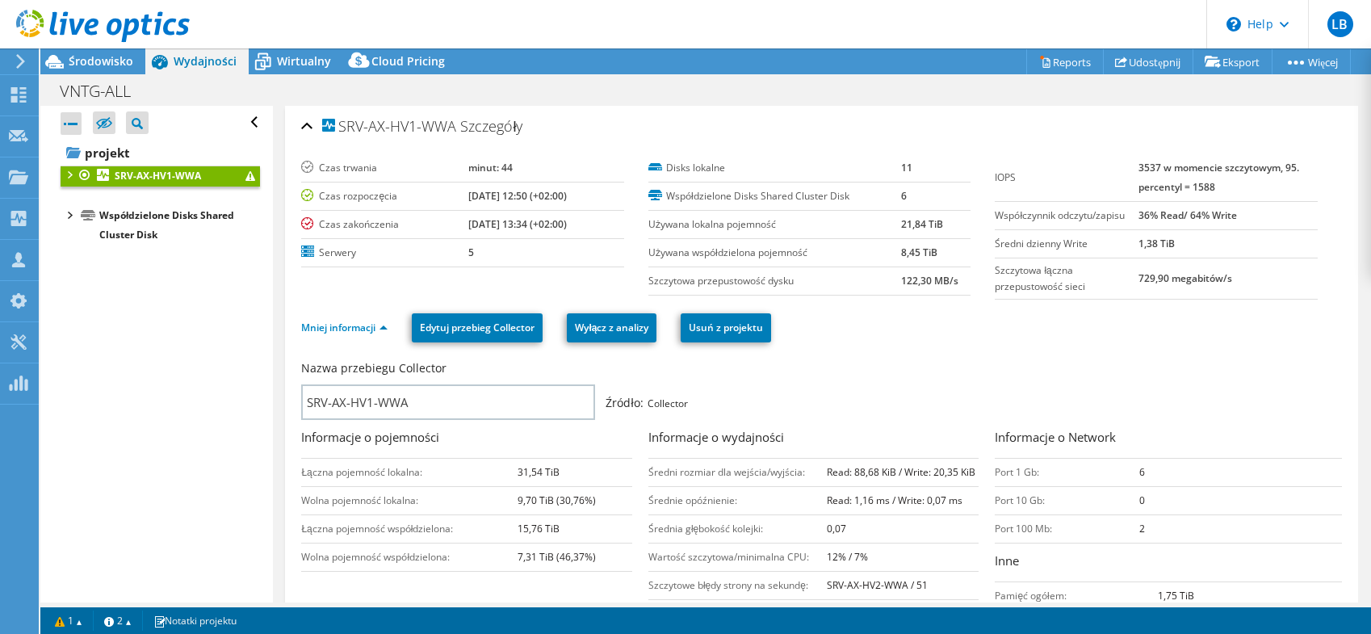
click at [74, 127] on div at bounding box center [71, 123] width 21 height 23
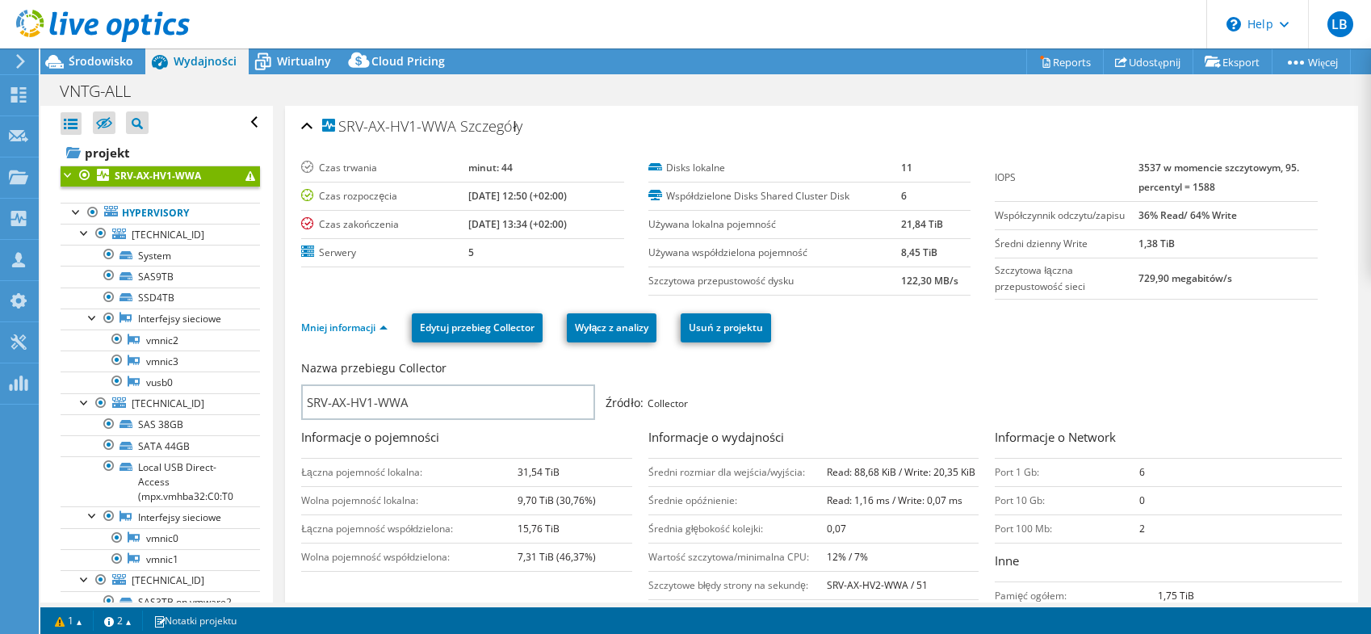
click at [74, 127] on div at bounding box center [71, 123] width 21 height 23
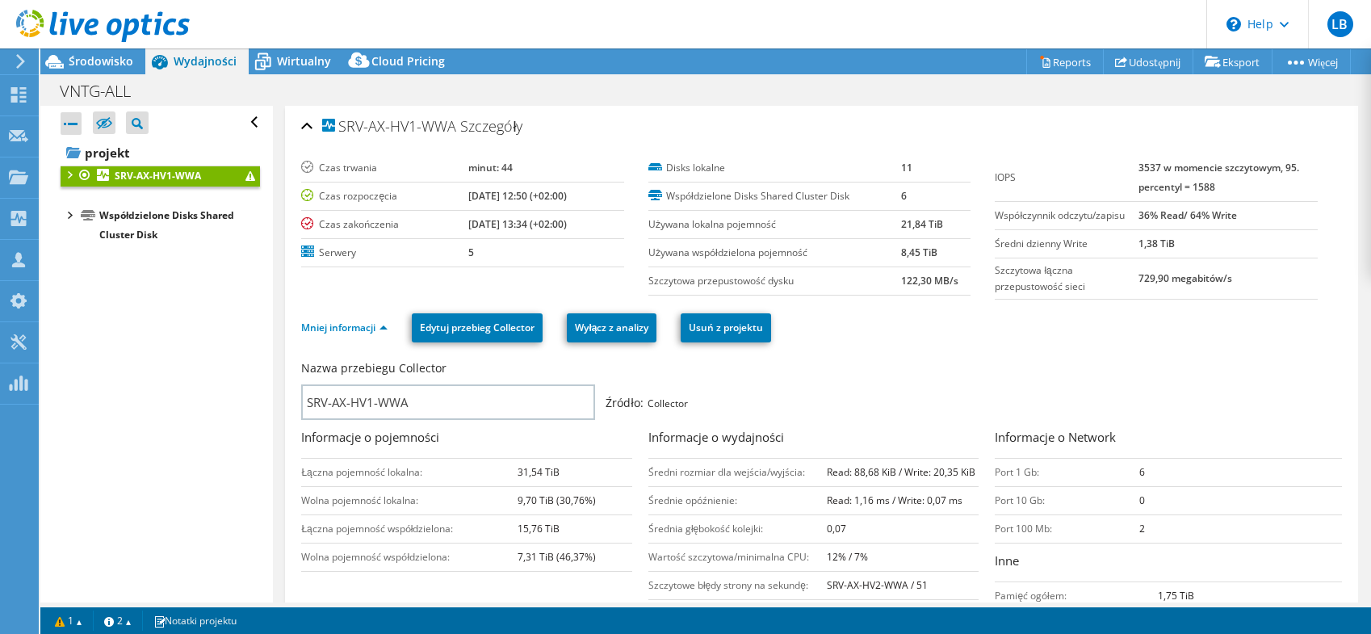
click at [72, 174] on div at bounding box center [69, 173] width 16 height 16
click at [76, 212] on div at bounding box center [77, 211] width 16 height 16
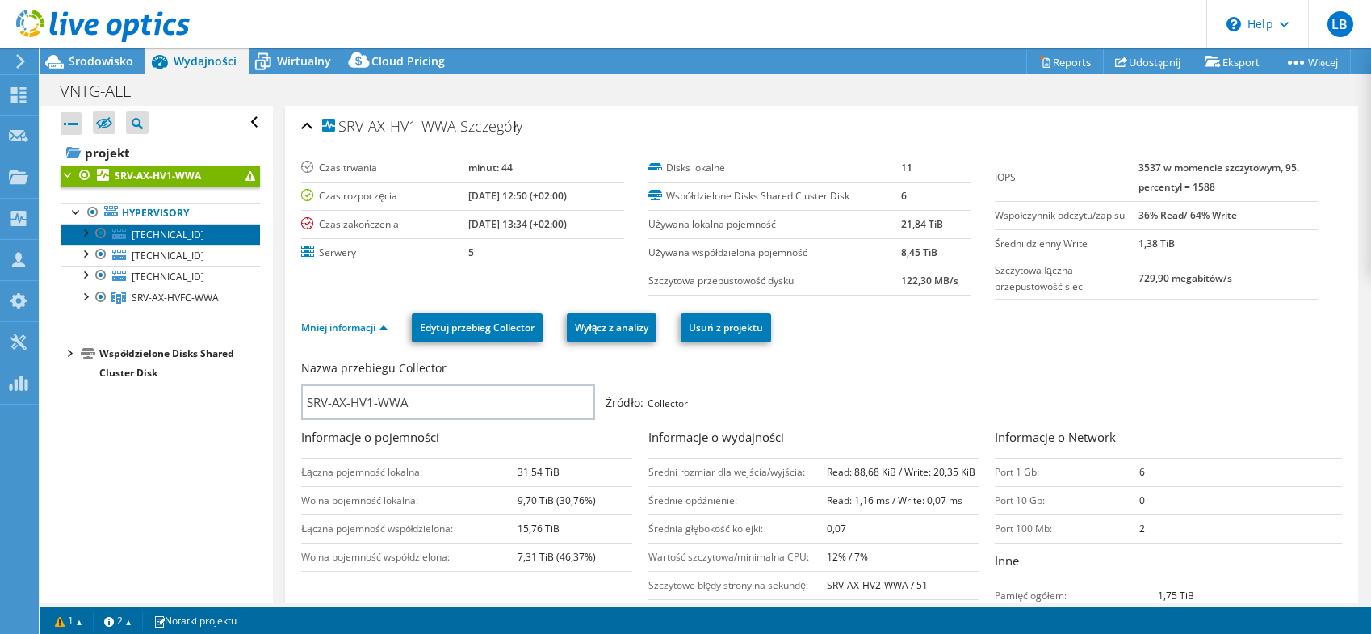
click at [172, 232] on span "[TECHNICAL_ID]" at bounding box center [168, 235] width 73 height 14
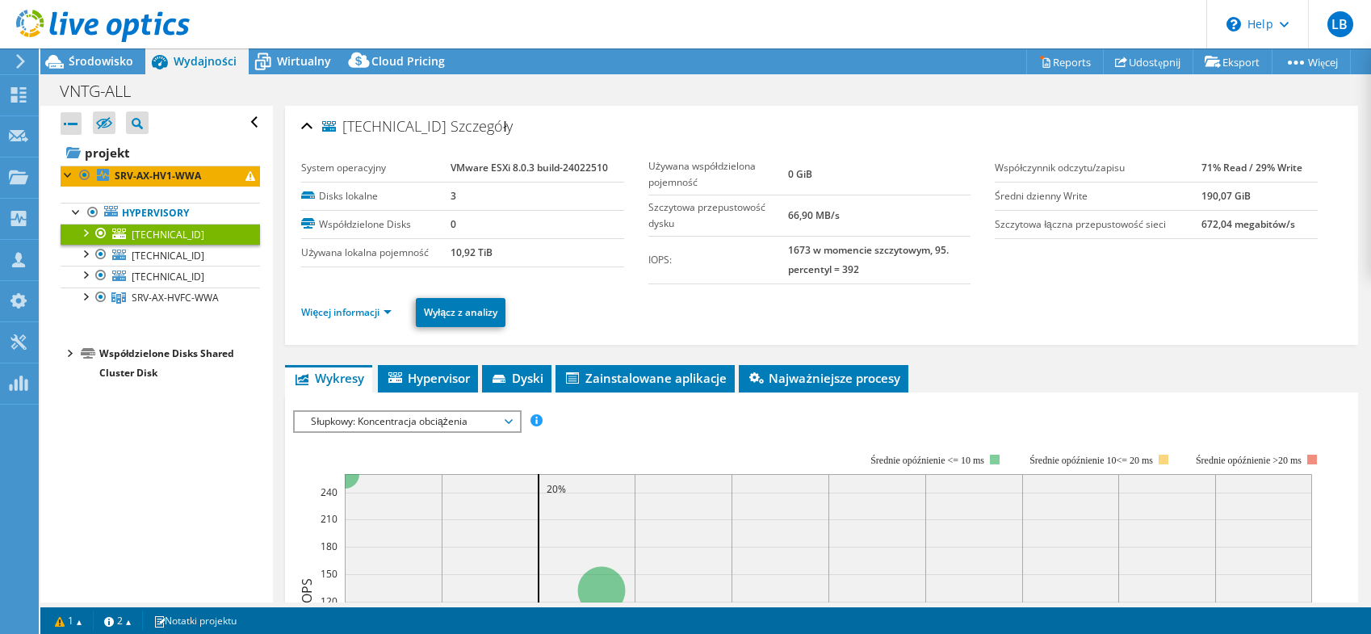
click at [304, 117] on div "10.19.1.101 Szczegóły" at bounding box center [821, 127] width 1041 height 35
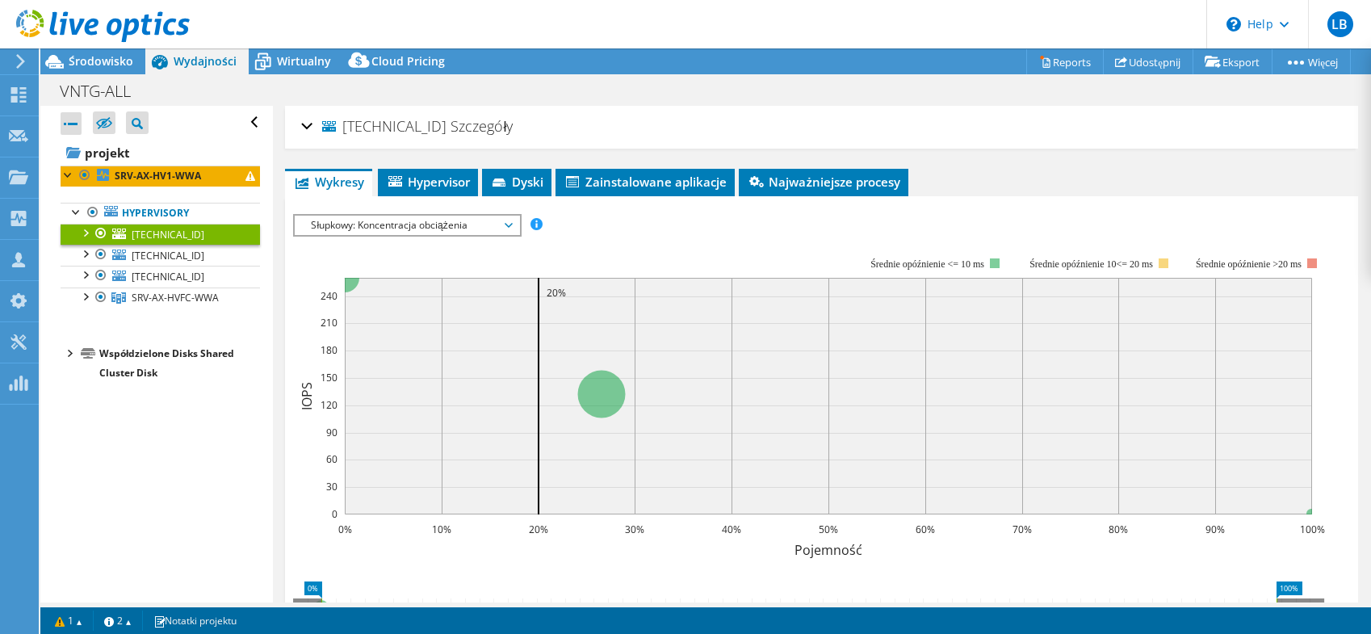
click at [306, 127] on div "10.19.1.101 Szczegóły" at bounding box center [821, 127] width 1041 height 35
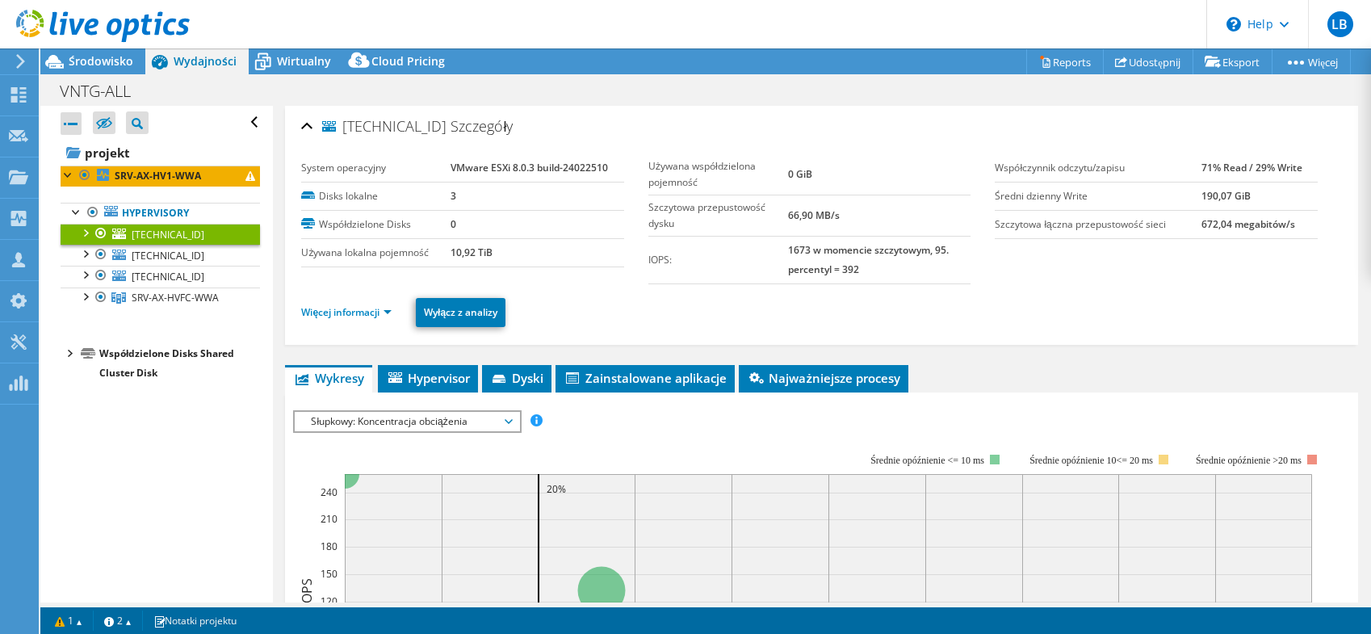
click at [306, 127] on div "10.19.1.101 Szczegóły" at bounding box center [821, 127] width 1041 height 35
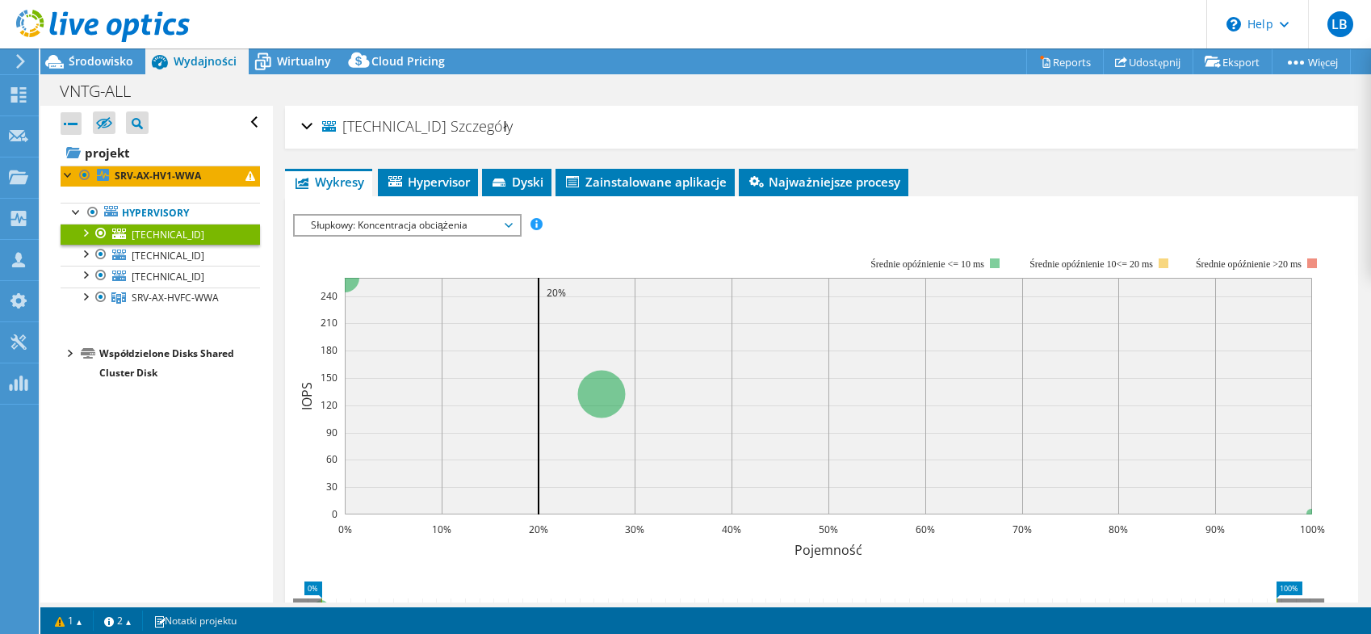
scroll to position [287, 0]
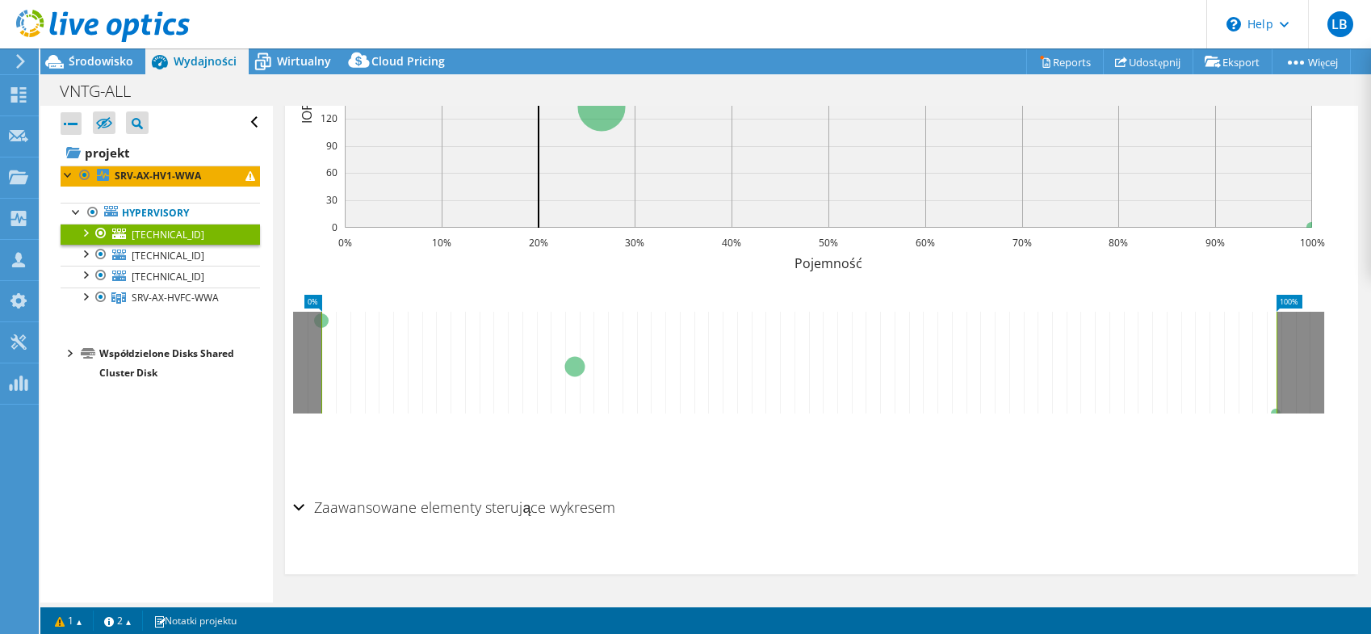
click at [298, 509] on div "Zaawansowane elementy sterujące wykresem" at bounding box center [821, 508] width 1057 height 35
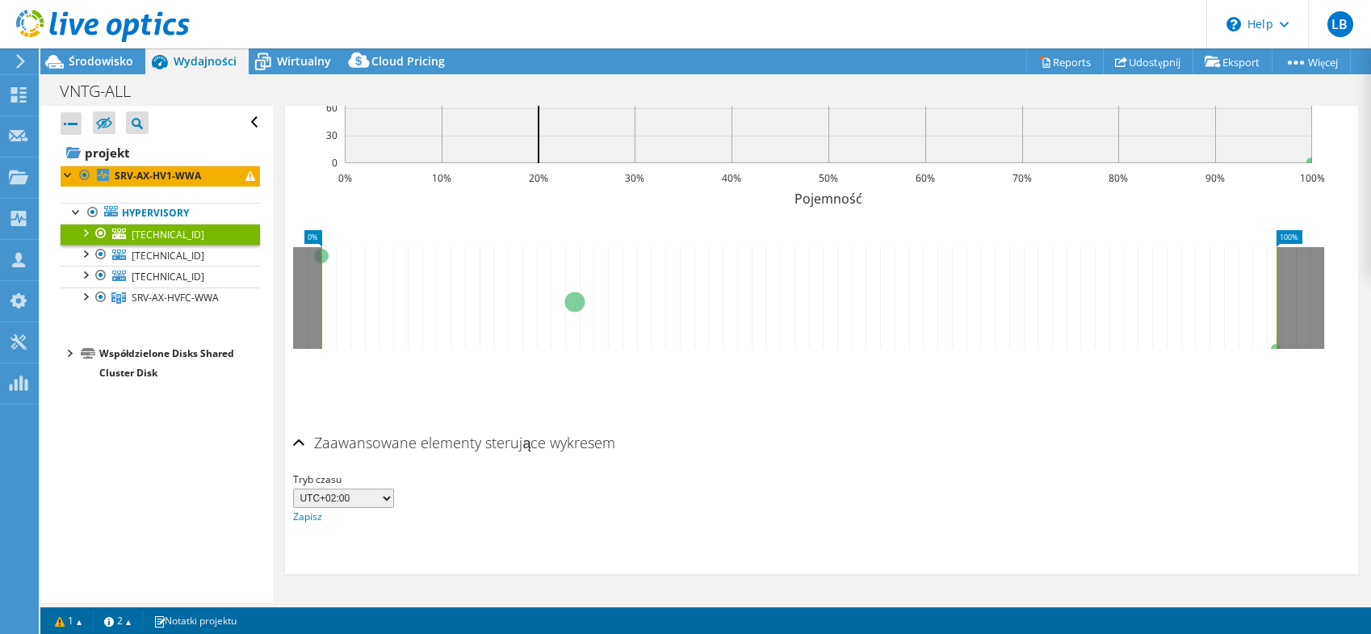
scroll to position [0, 0]
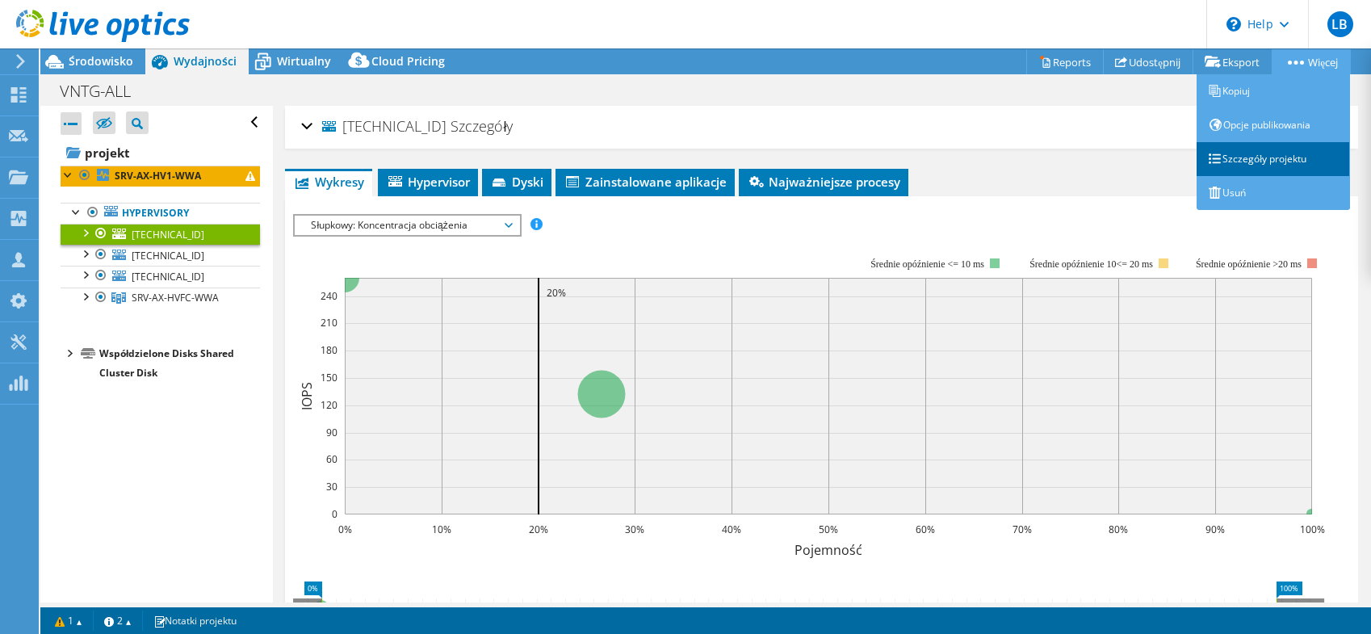
click at [1281, 161] on link "Szczegóły projektu" at bounding box center [1272, 159] width 153 height 34
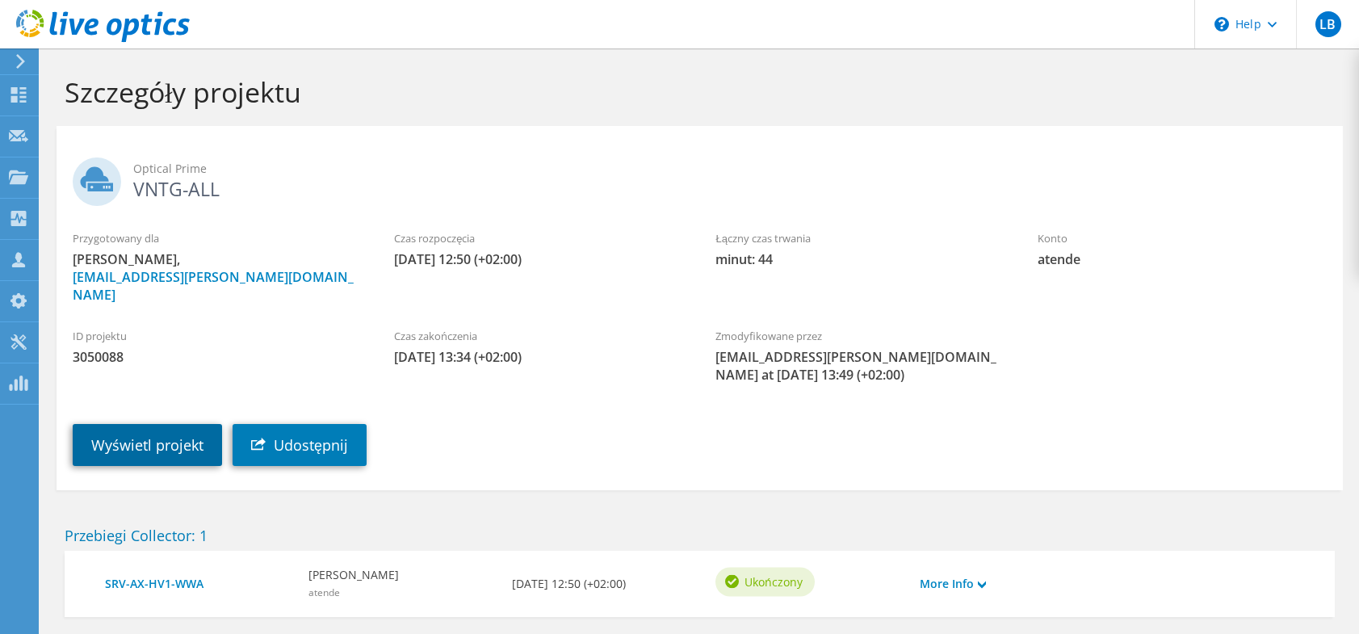
click at [175, 435] on link "Wyświetl projekt" at bounding box center [147, 445] width 149 height 42
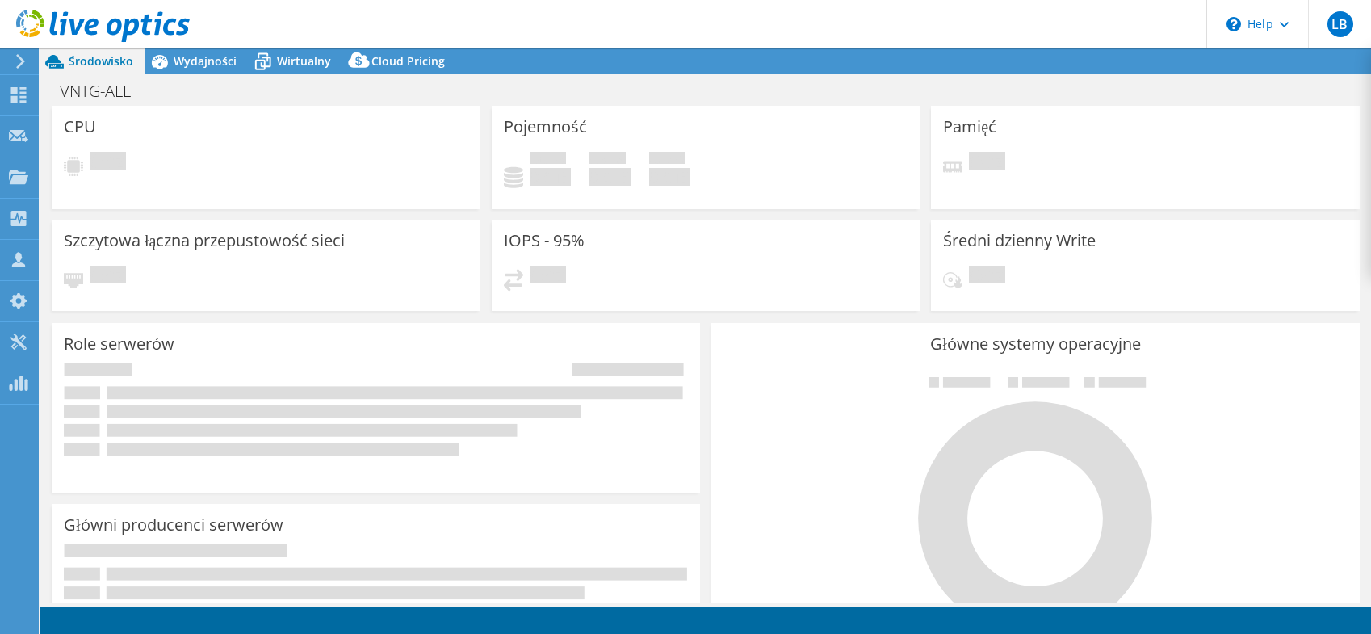
select select "USD"
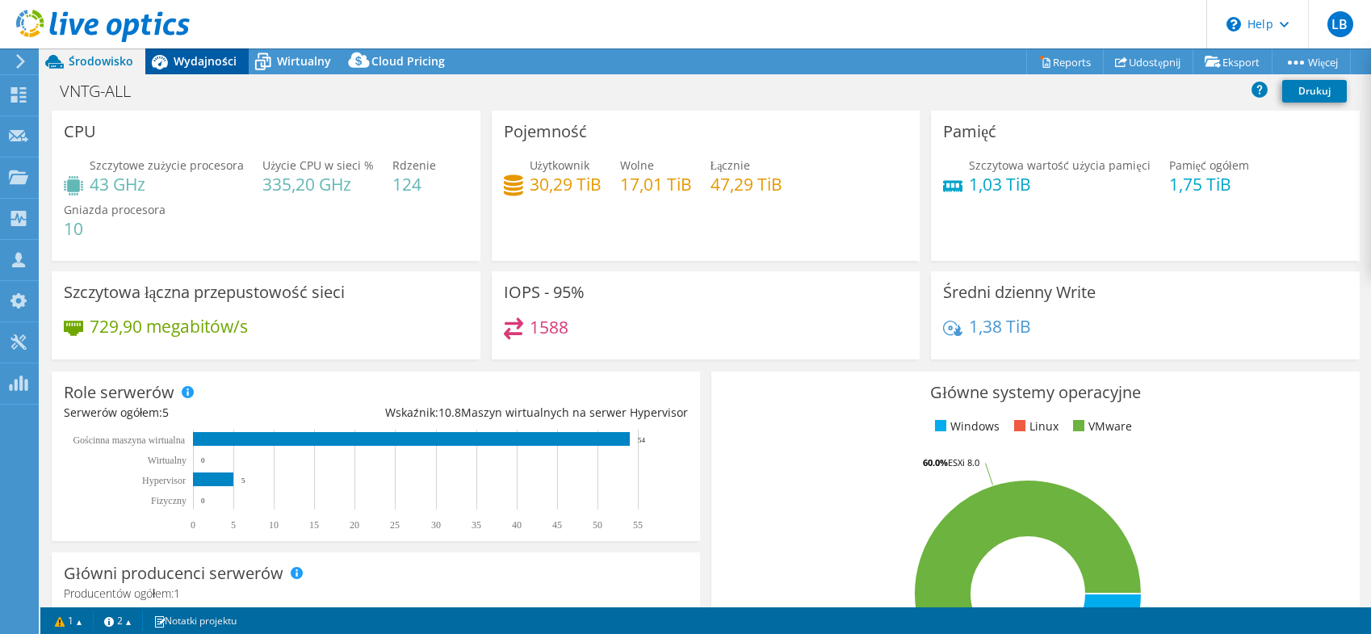
click at [217, 52] on div "Wydajności" at bounding box center [196, 61] width 103 height 26
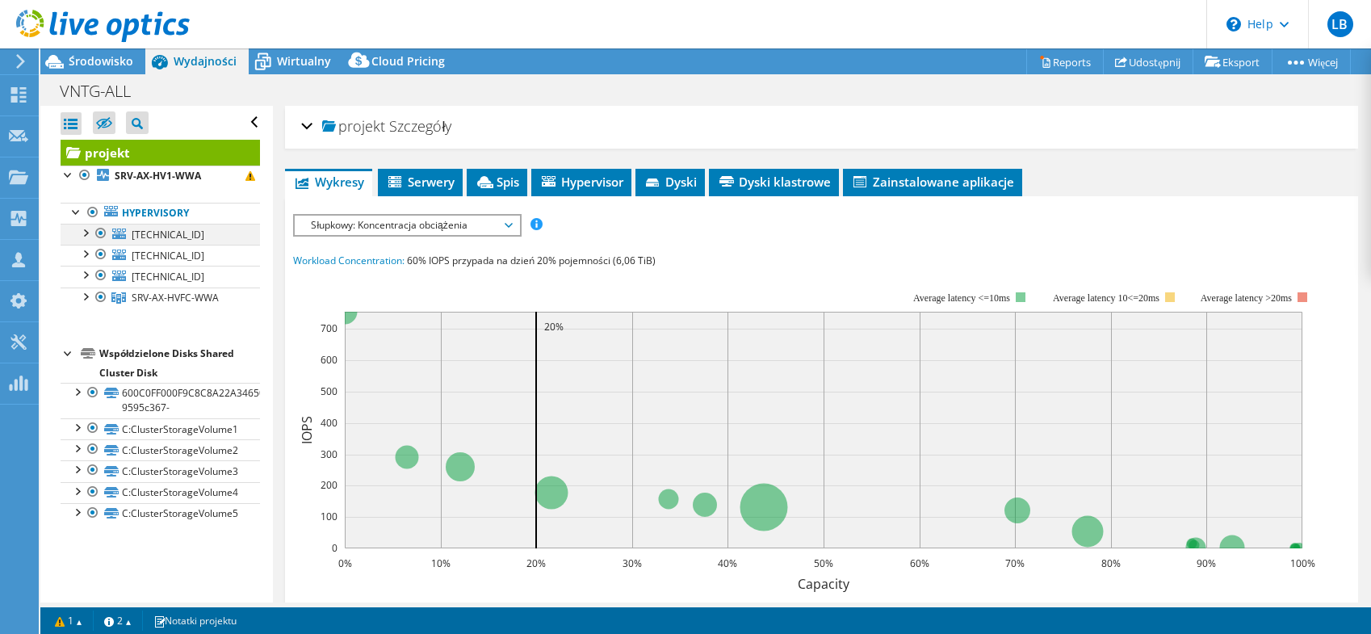
click at [101, 234] on div at bounding box center [101, 233] width 16 height 19
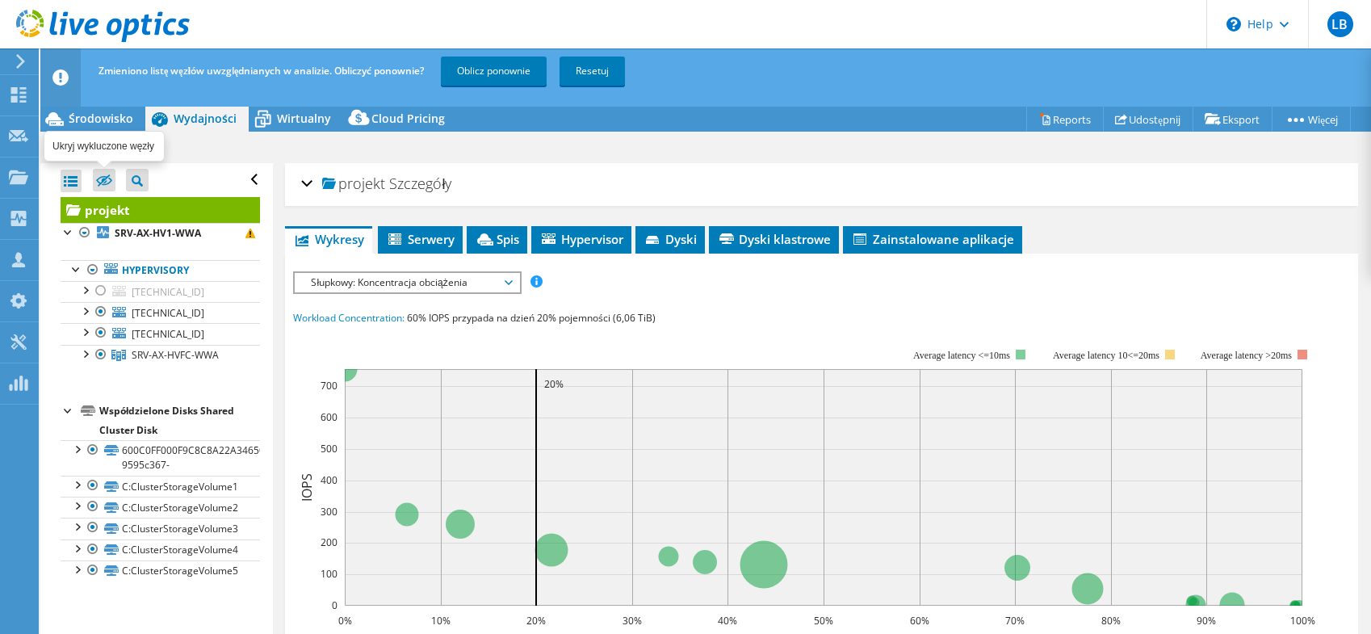
click at [103, 182] on icon at bounding box center [104, 181] width 16 height 12
click at [0, 0] on input "checkbox" at bounding box center [0, 0] width 0 height 0
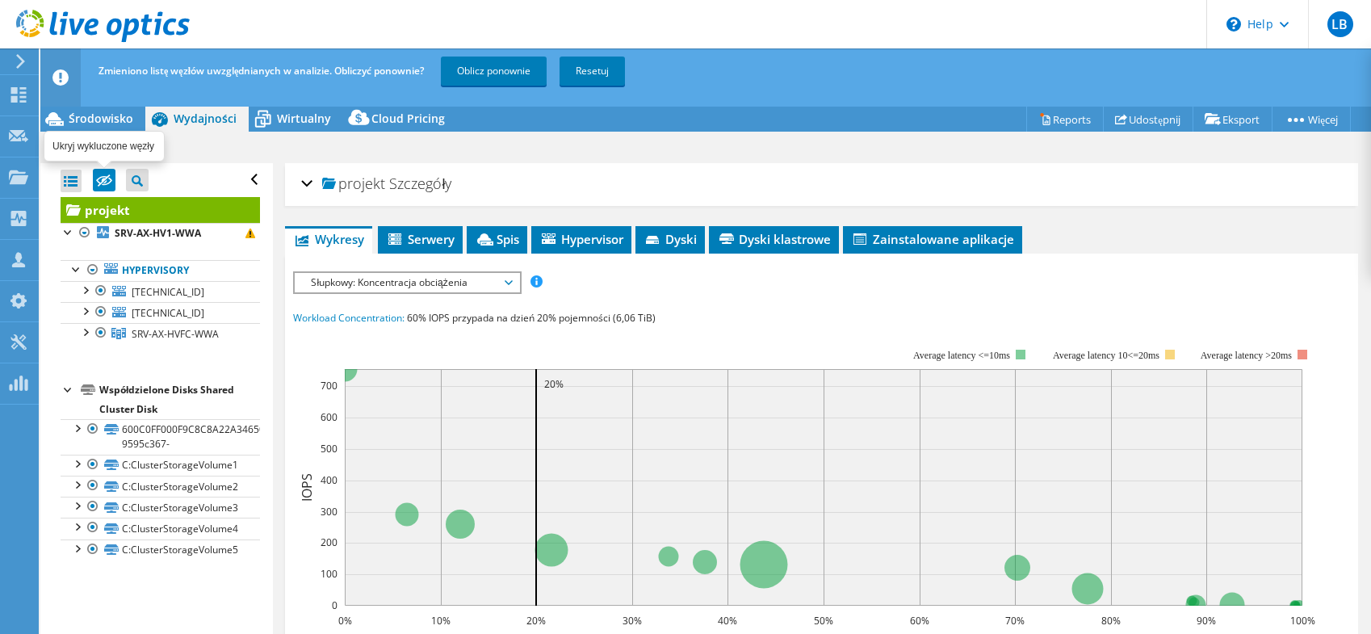
click at [103, 182] on icon at bounding box center [104, 181] width 16 height 12
click at [0, 0] on input "checkbox" at bounding box center [0, 0] width 0 height 0
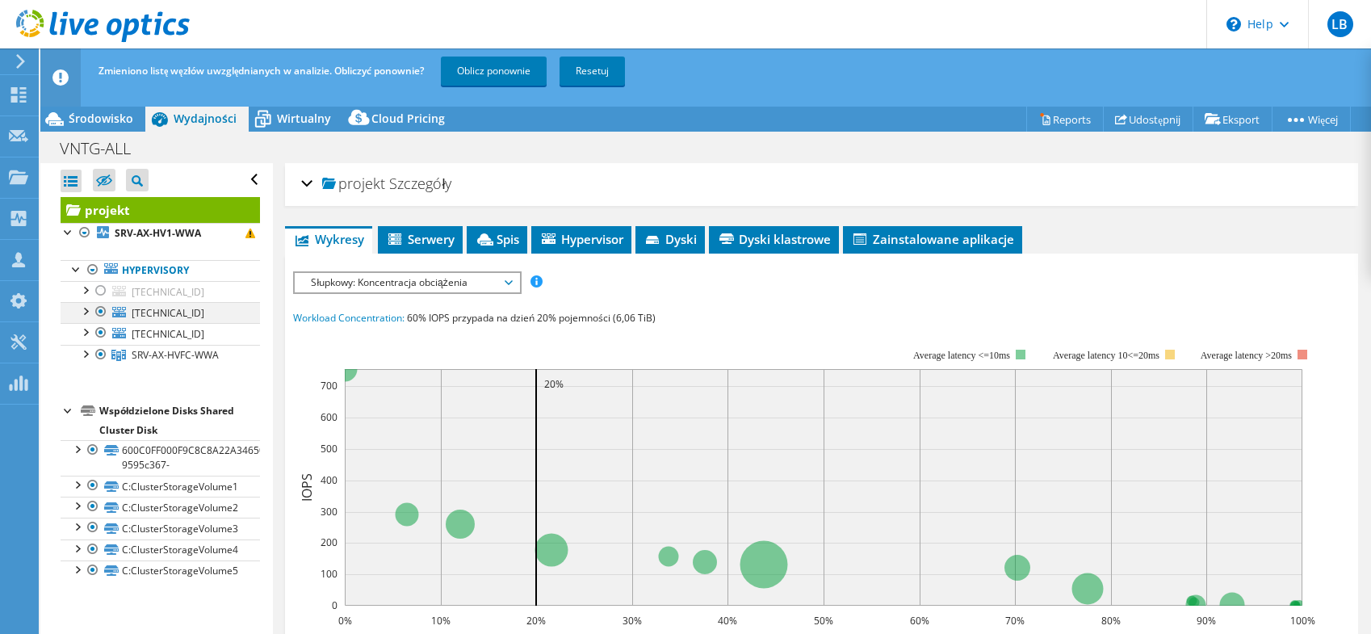
click at [103, 318] on div at bounding box center [101, 311] width 16 height 19
click at [99, 332] on div at bounding box center [101, 332] width 16 height 19
click at [103, 182] on icon at bounding box center [104, 181] width 16 height 12
click at [0, 0] on input "checkbox" at bounding box center [0, 0] width 0 height 0
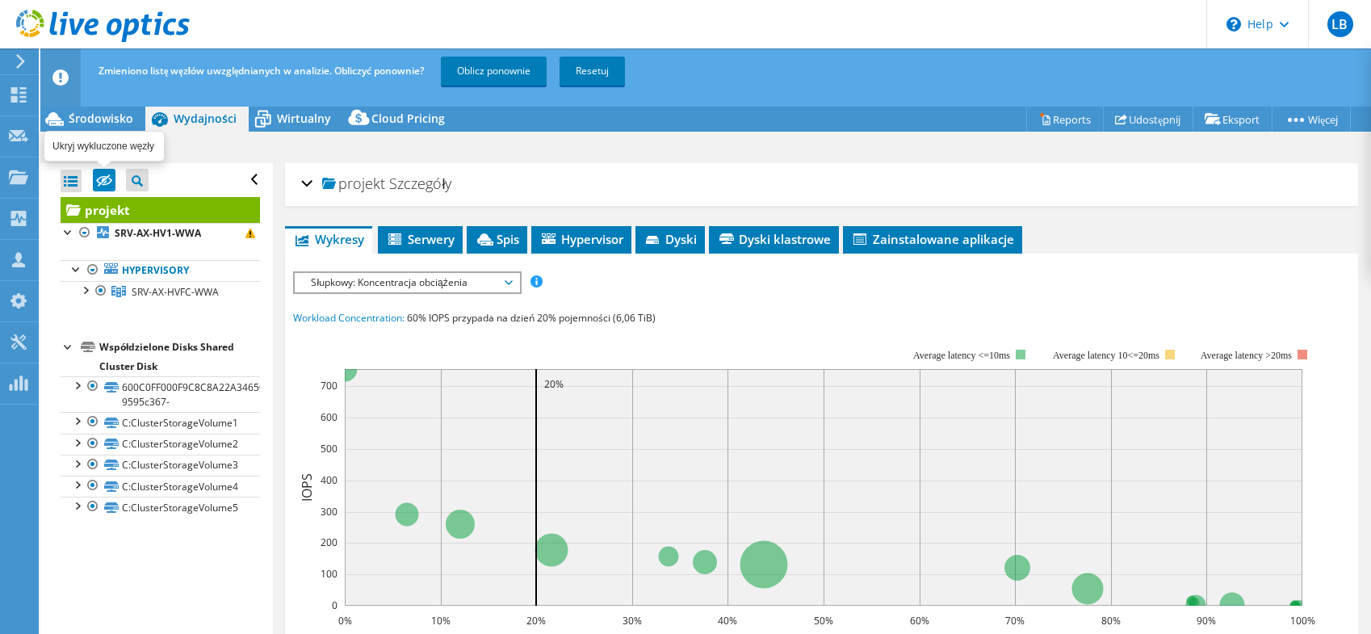
click at [103, 182] on icon at bounding box center [104, 181] width 16 height 12
click at [0, 0] on input "checkbox" at bounding box center [0, 0] width 0 height 0
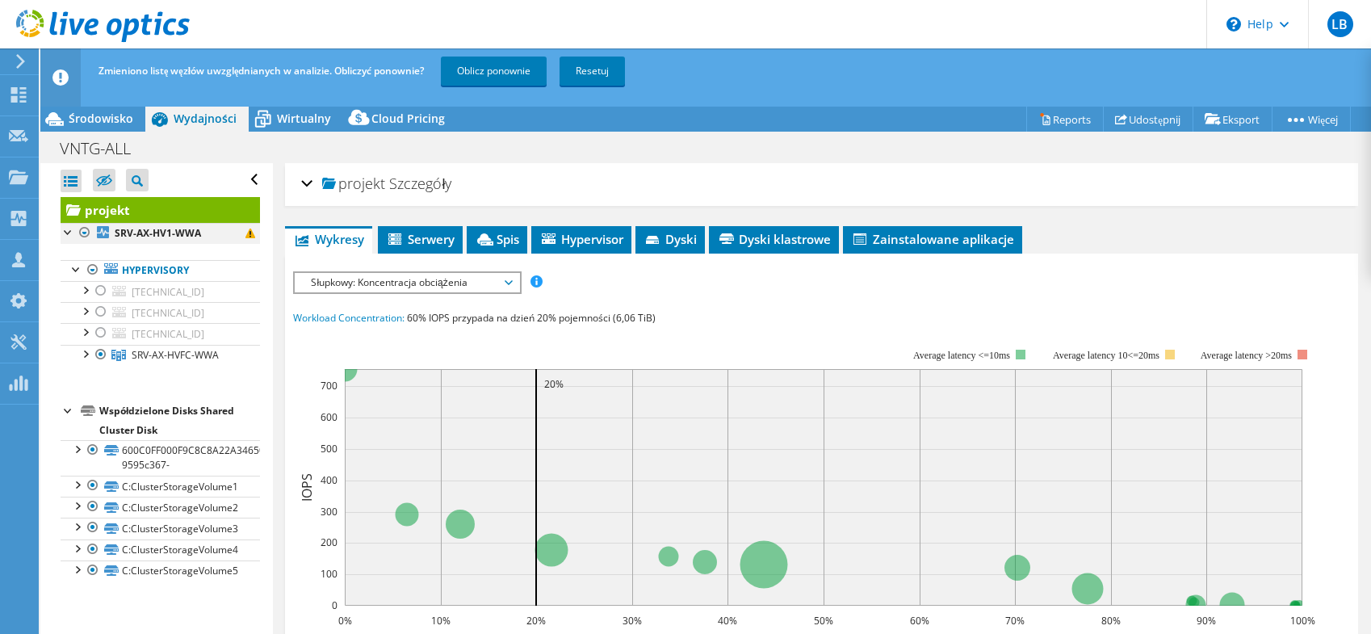
click at [83, 233] on div at bounding box center [85, 232] width 16 height 19
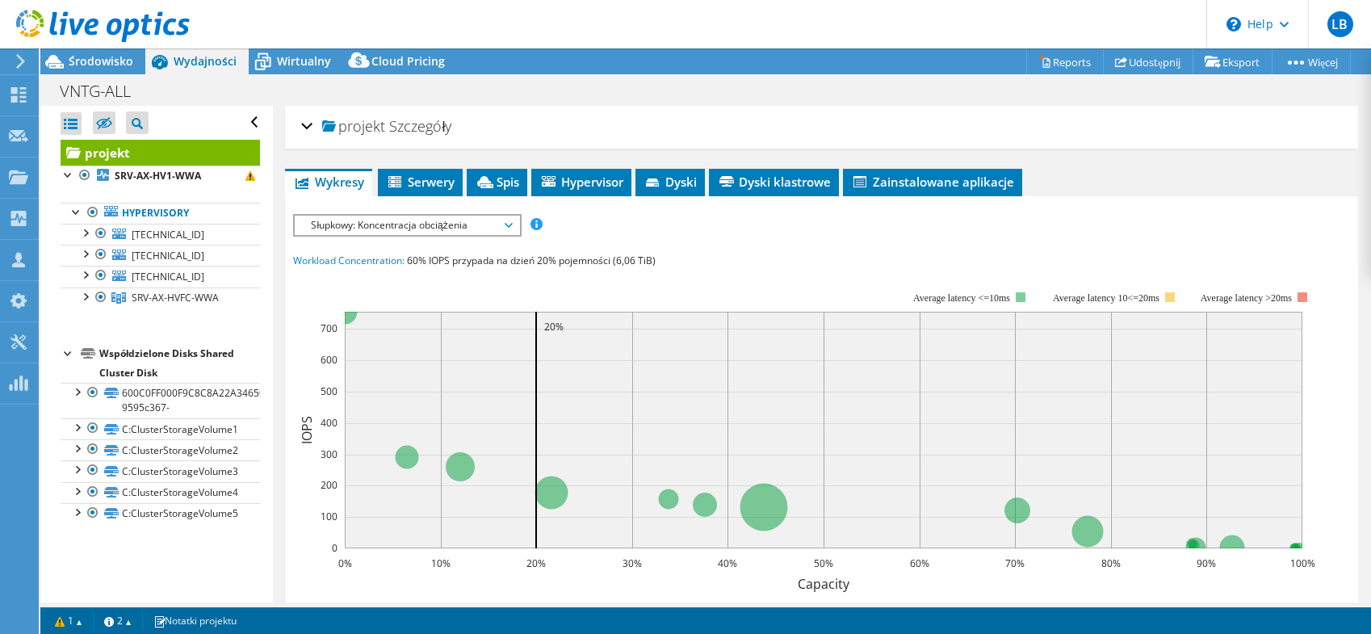
click at [473, 228] on span "Słupkowy: Koncentracja obciążenia" at bounding box center [406, 225] width 207 height 19
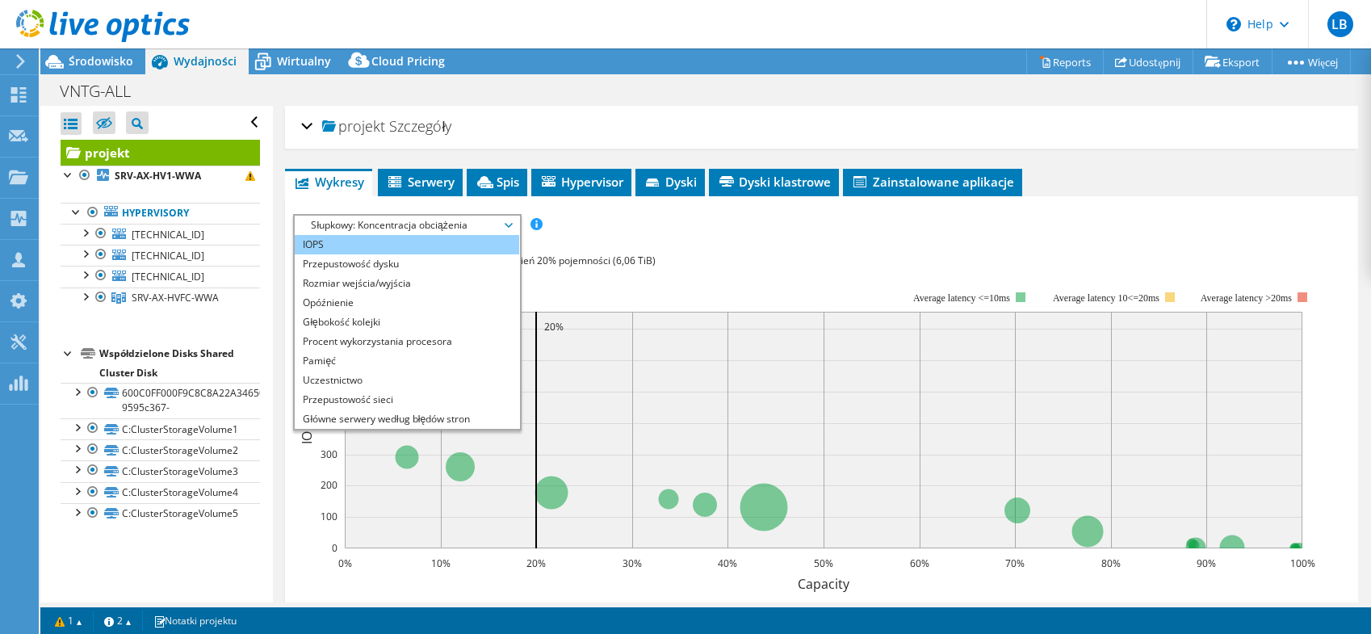
click at [382, 239] on li "IOPS" at bounding box center [407, 244] width 224 height 19
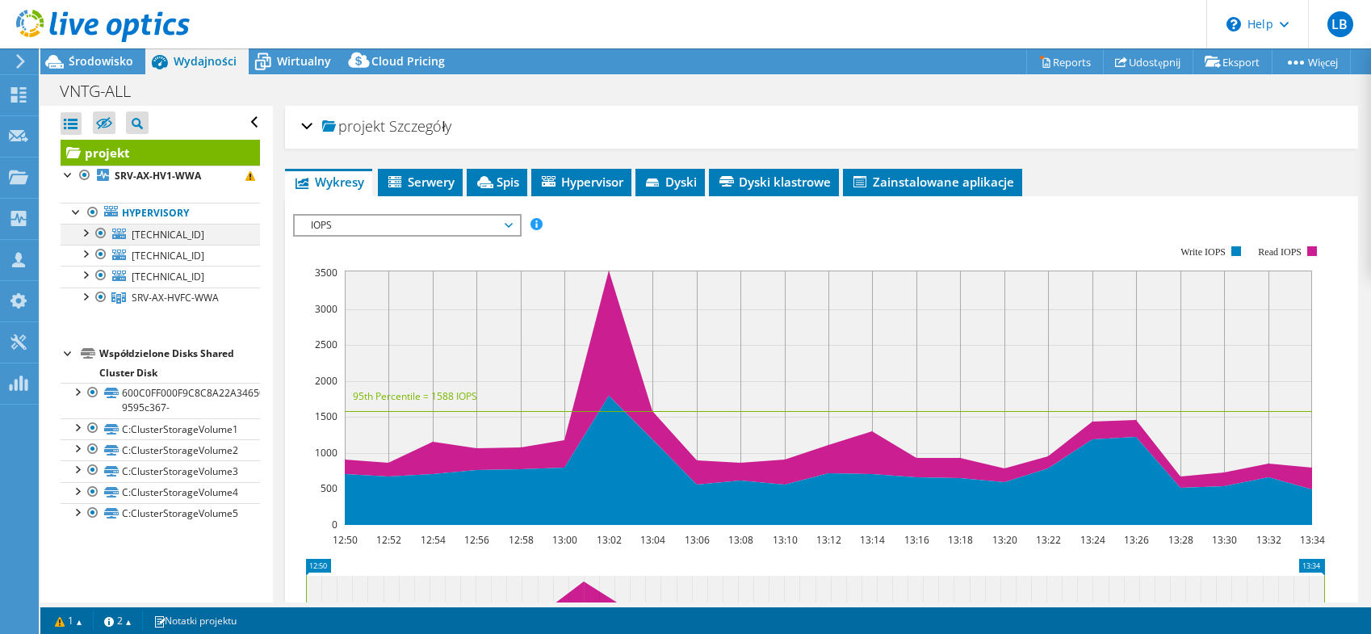
click at [97, 230] on div at bounding box center [101, 233] width 16 height 19
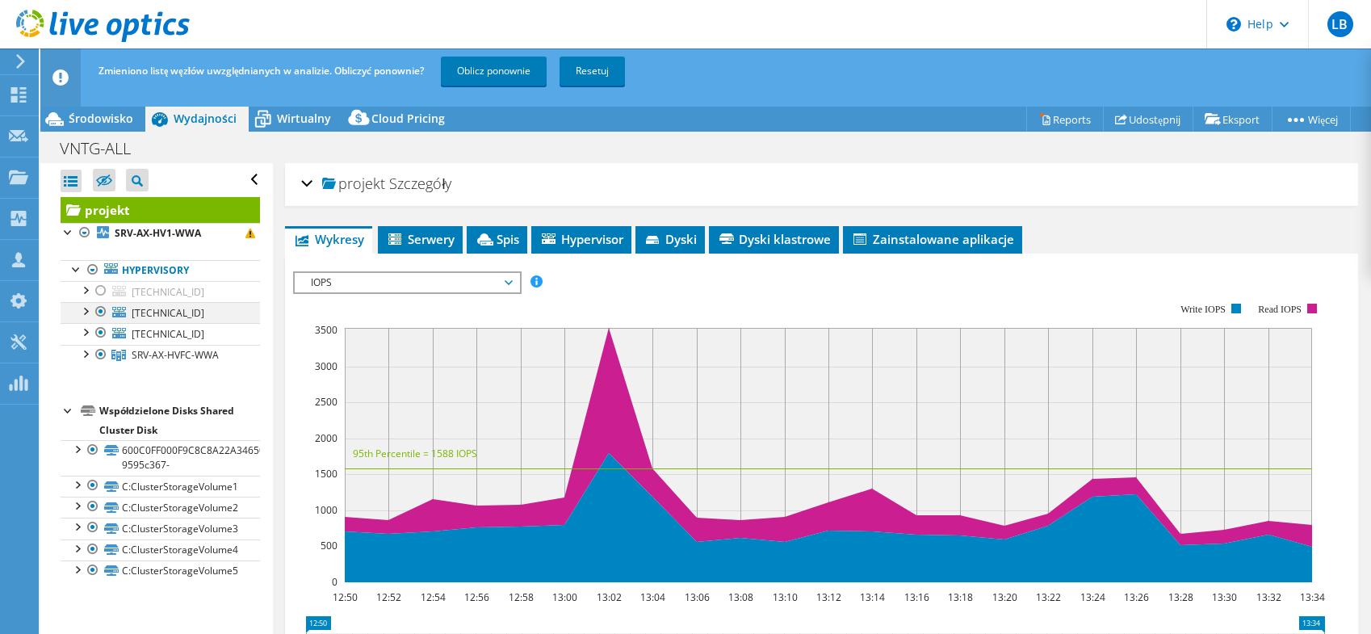
click at [97, 312] on div at bounding box center [101, 311] width 16 height 19
click at [98, 330] on div at bounding box center [101, 332] width 16 height 19
click at [105, 182] on icon at bounding box center [104, 181] width 16 height 12
click at [0, 0] on input "checkbox" at bounding box center [0, 0] width 0 height 0
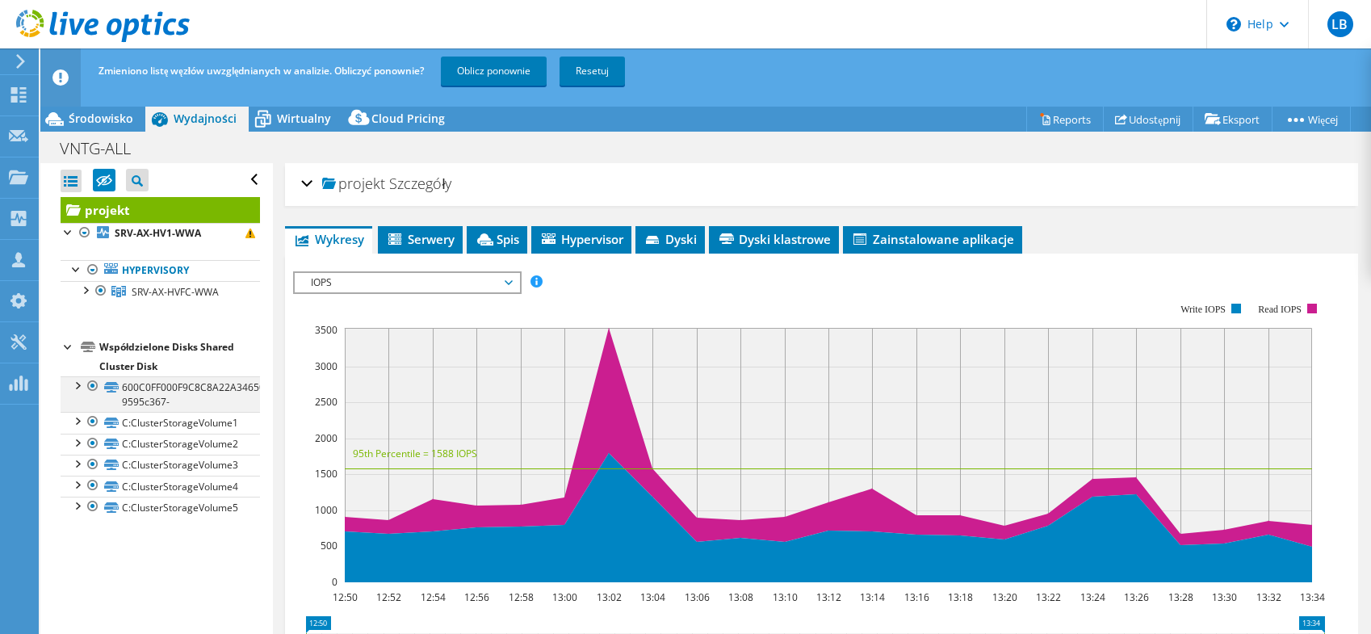
click at [89, 384] on div at bounding box center [93, 385] width 16 height 19
click at [93, 404] on div at bounding box center [93, 406] width 16 height 19
click at [93, 387] on div at bounding box center [93, 385] width 16 height 19
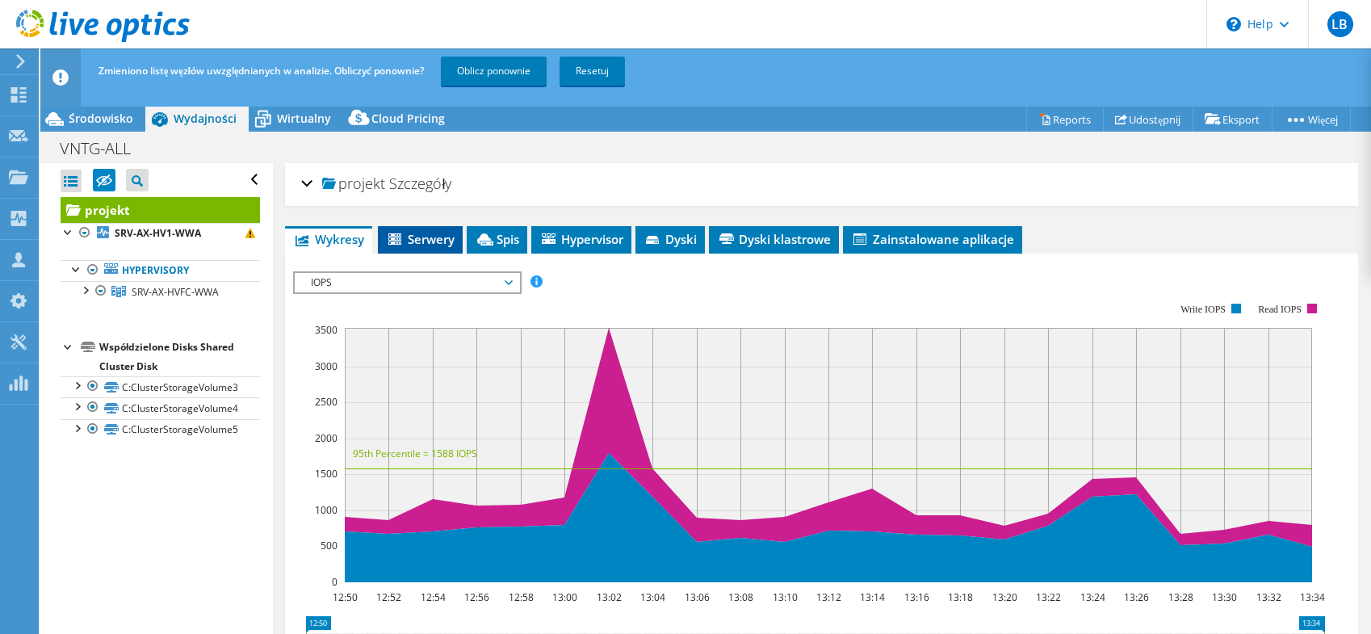
click at [421, 230] on li "Serwery" at bounding box center [420, 239] width 85 height 27
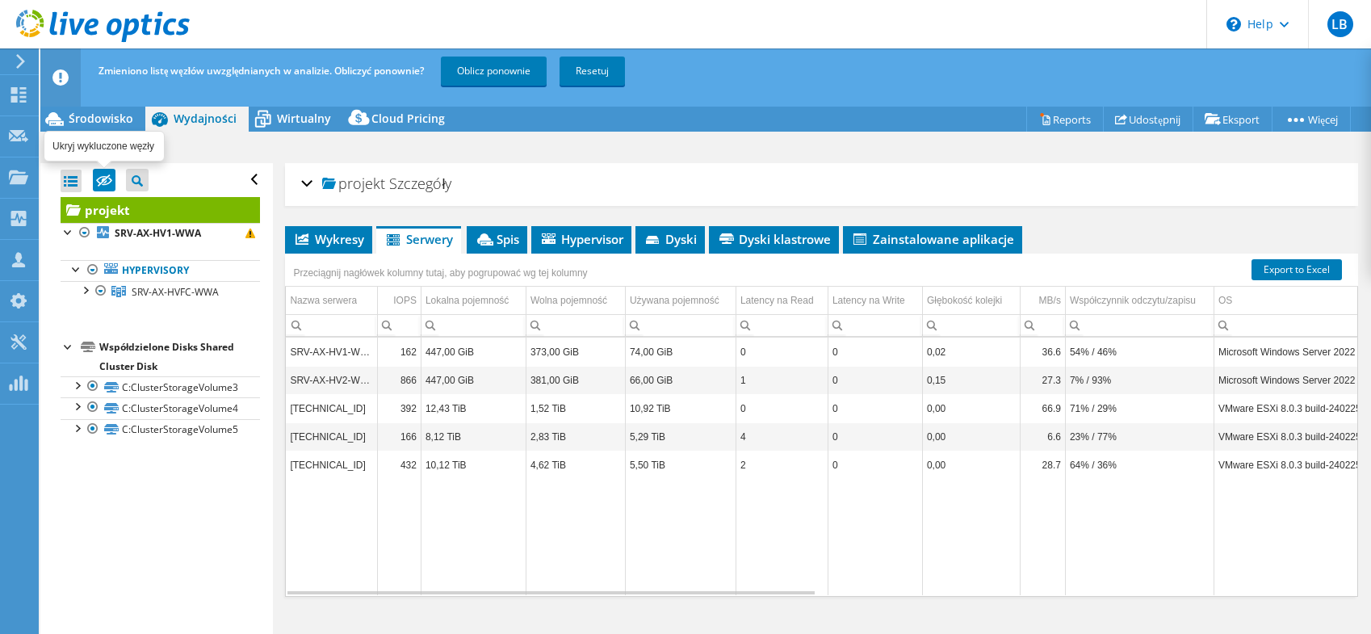
click at [104, 181] on icon at bounding box center [104, 181] width 16 height 12
click at [0, 0] on input "checkbox" at bounding box center [0, 0] width 0 height 0
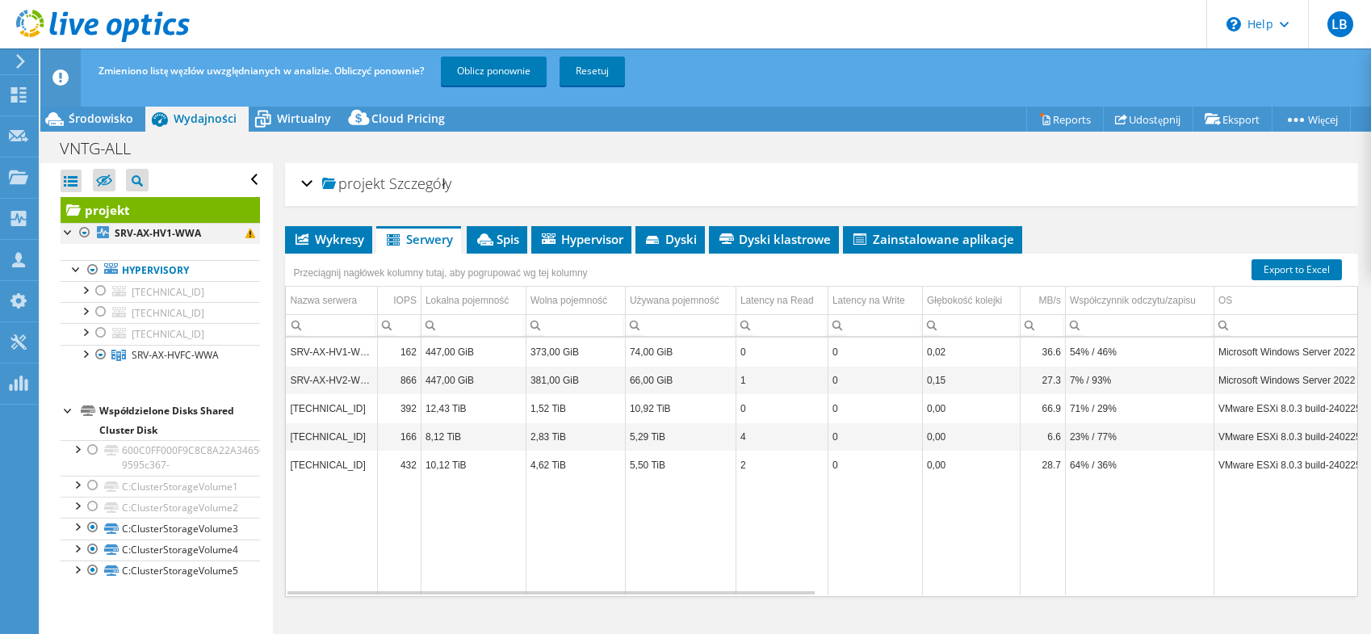
click at [88, 232] on div at bounding box center [85, 232] width 16 height 19
